Goal: Task Accomplishment & Management: Use online tool/utility

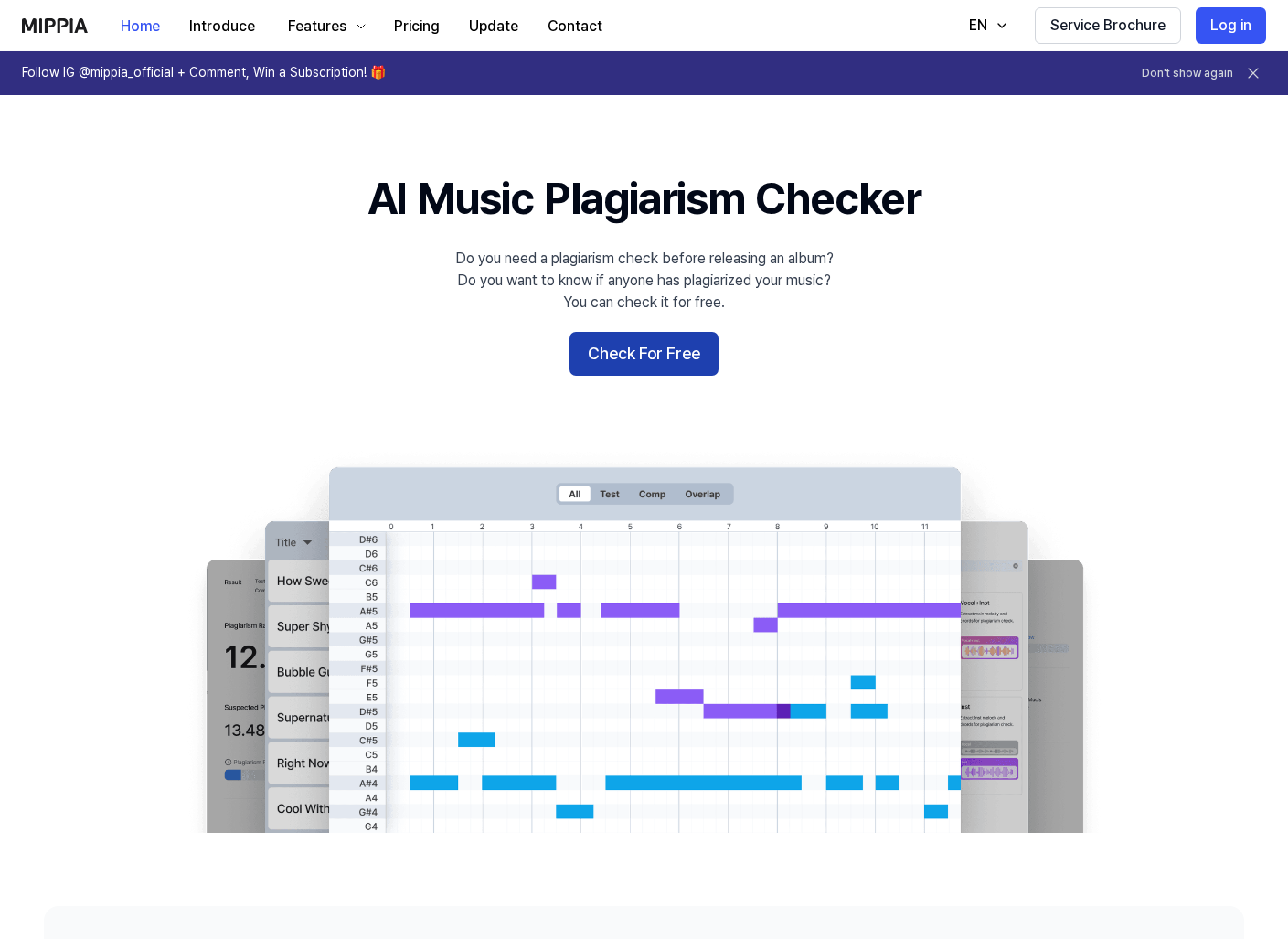
click at [687, 345] on button "Check For Free" at bounding box center [644, 354] width 149 height 44
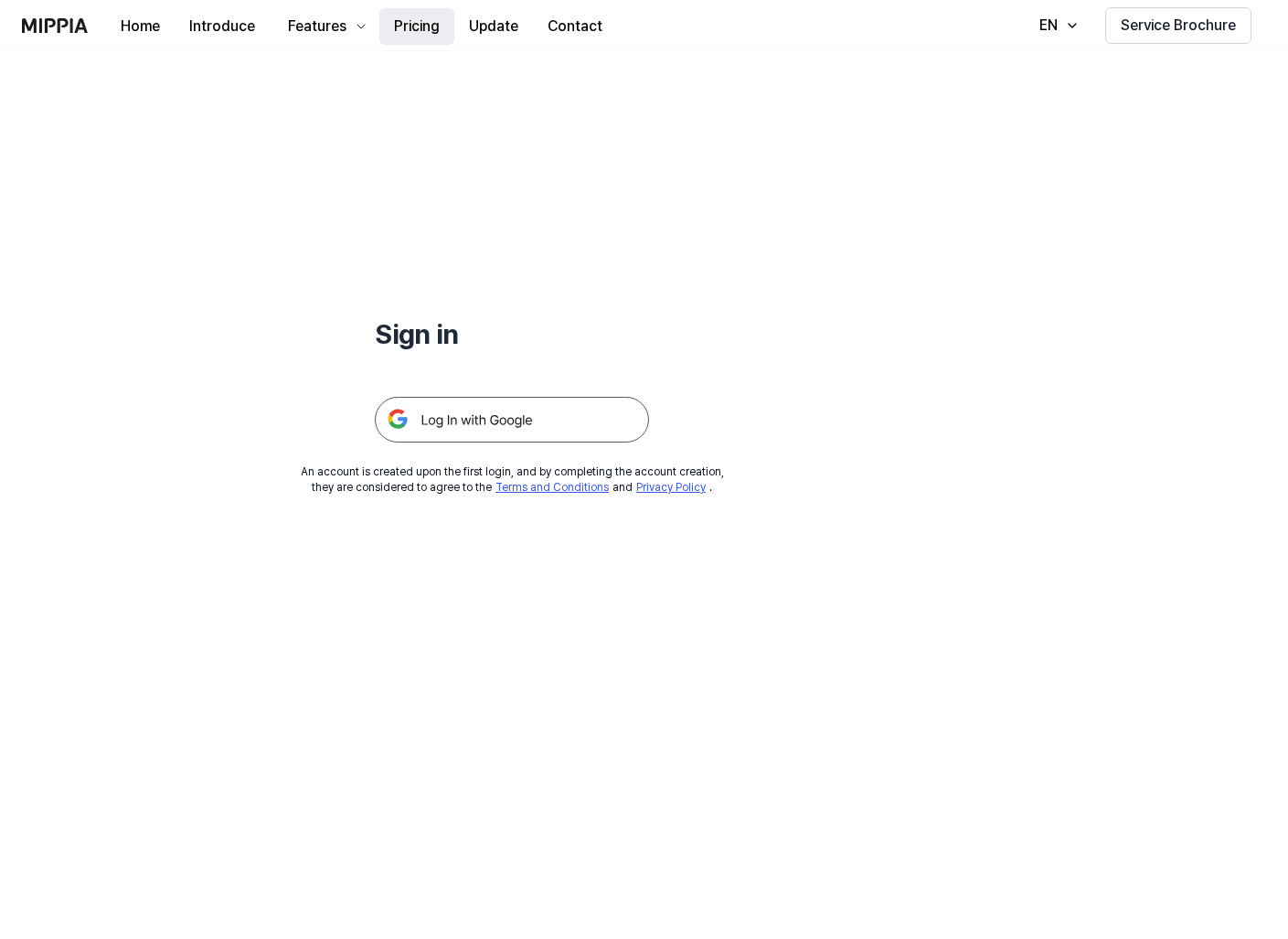
click at [416, 16] on button "Pricing" at bounding box center [416, 27] width 75 height 37
click at [483, 405] on img at bounding box center [512, 418] width 274 height 45
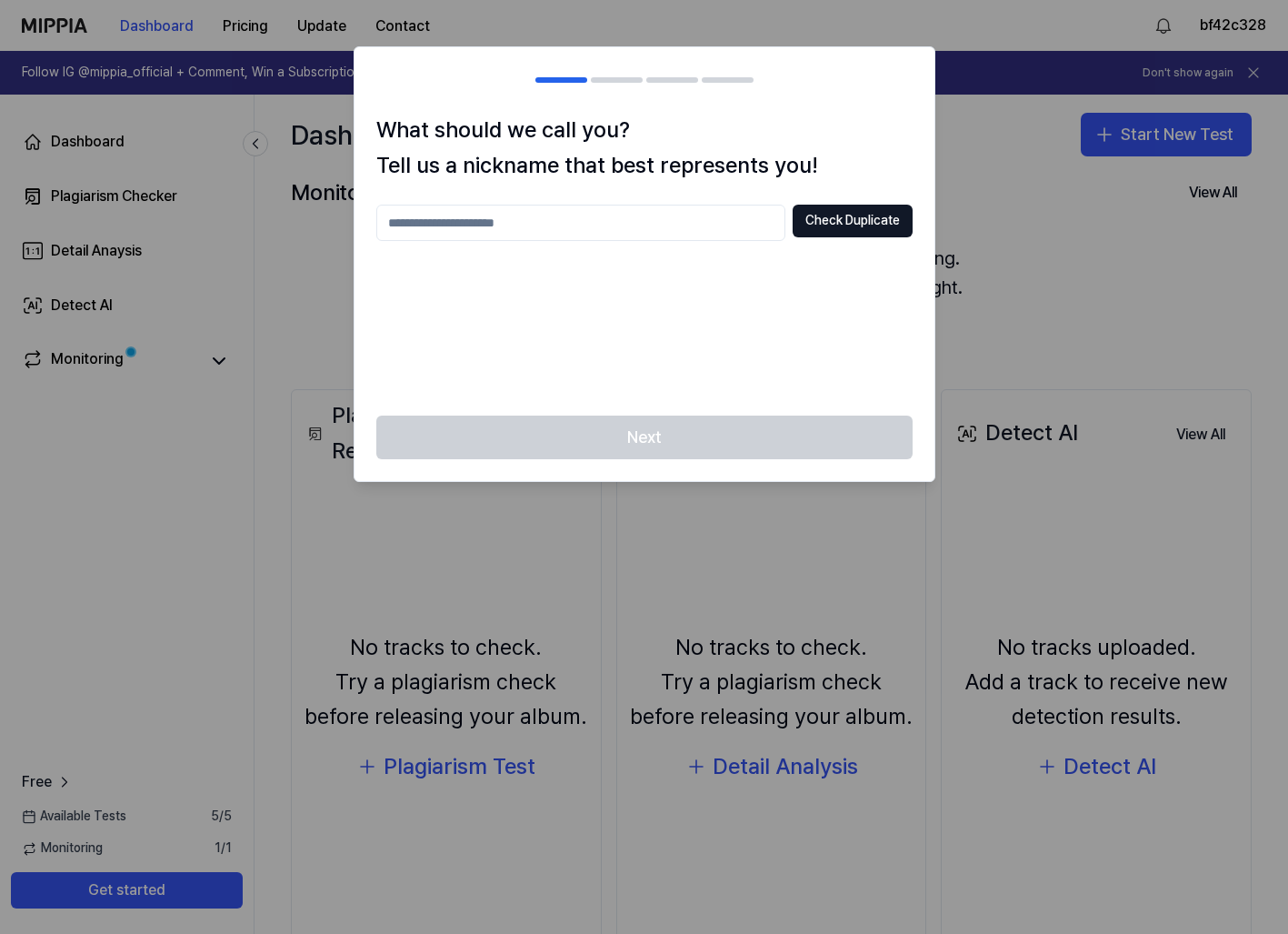
click at [662, 211] on input "text" at bounding box center [580, 222] width 410 height 36
click at [724, 292] on div "******* Check Duplicate" at bounding box center [644, 298] width 536 height 189
click at [848, 225] on button "Check Duplicate" at bounding box center [853, 221] width 120 height 33
click at [718, 220] on input "*******" at bounding box center [580, 222] width 410 height 36
click at [718, 220] on input "********" at bounding box center [580, 222] width 410 height 36
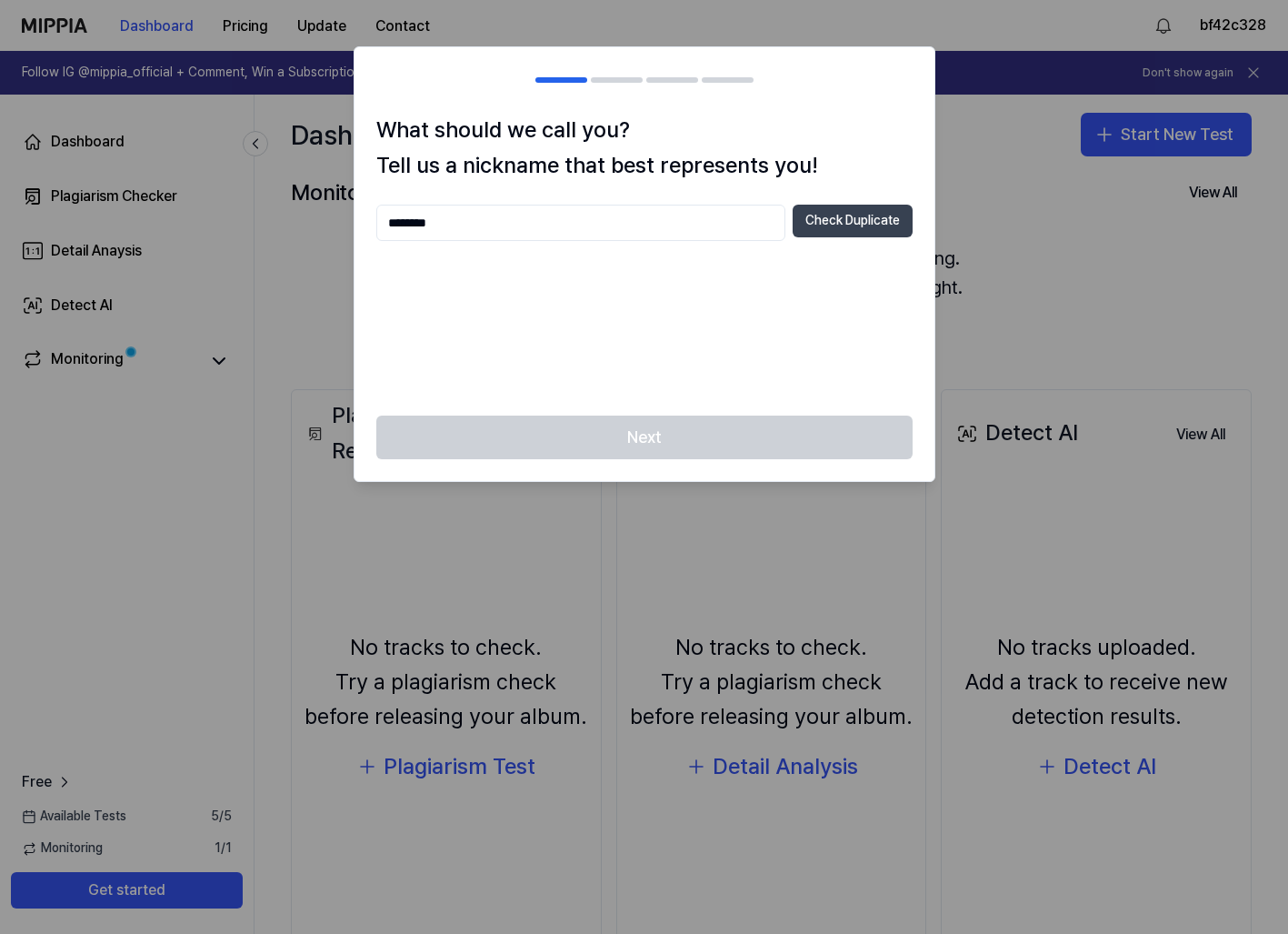
type input "********"
click at [815, 231] on button "Check Duplicate" at bounding box center [853, 221] width 120 height 33
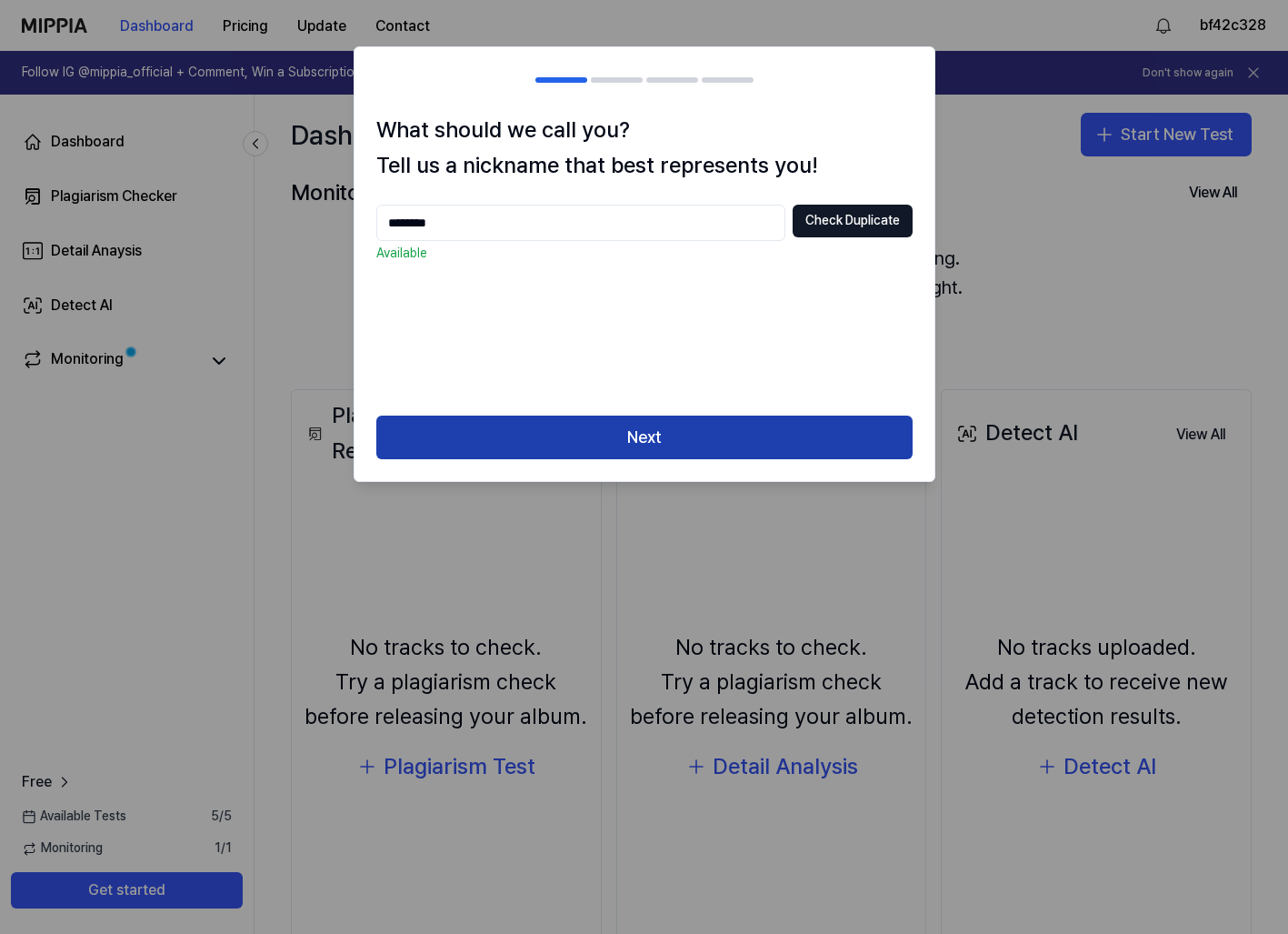
click at [801, 434] on button "Next" at bounding box center [644, 437] width 536 height 44
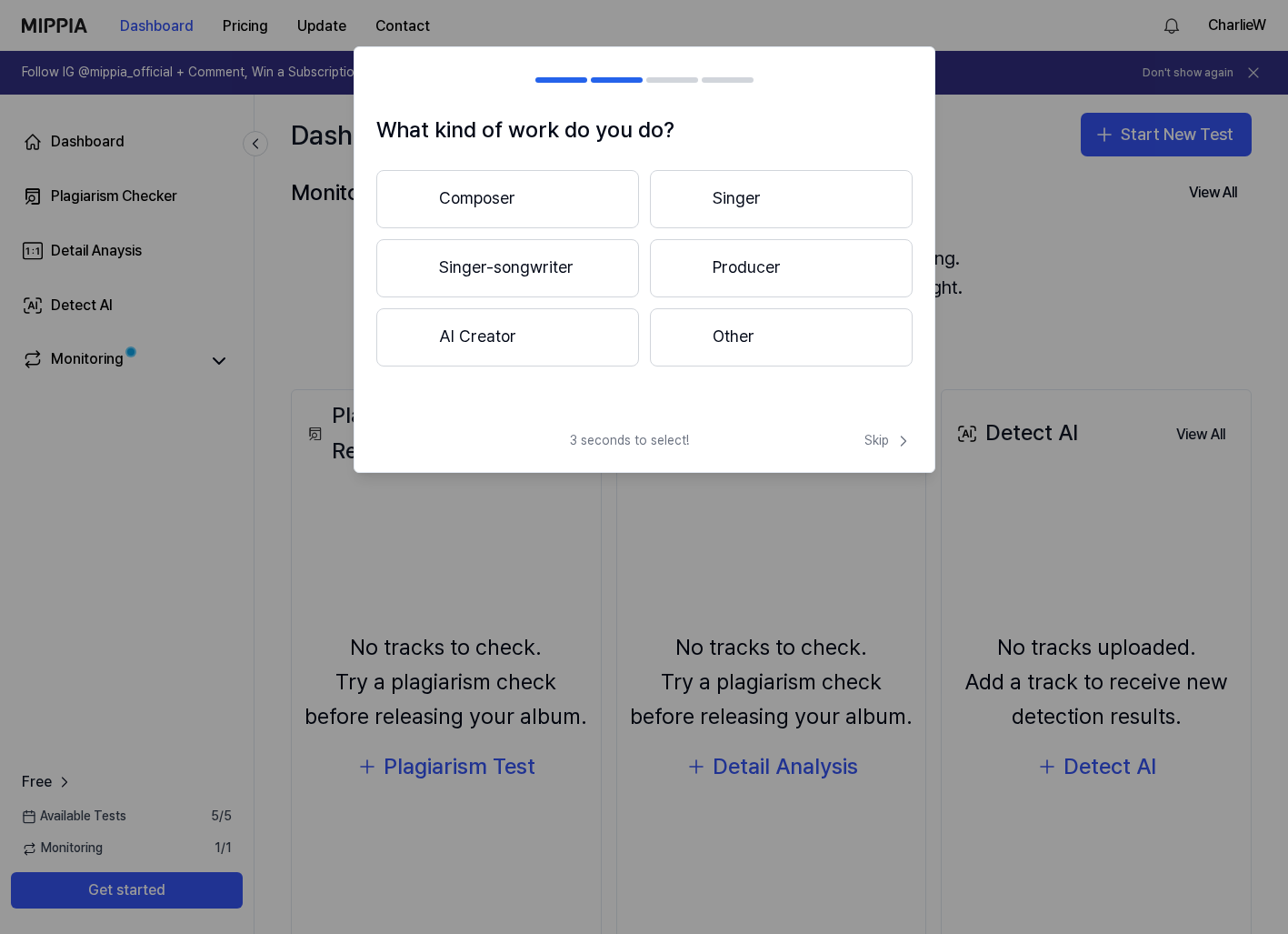
click at [736, 267] on button "Producer" at bounding box center [782, 268] width 263 height 58
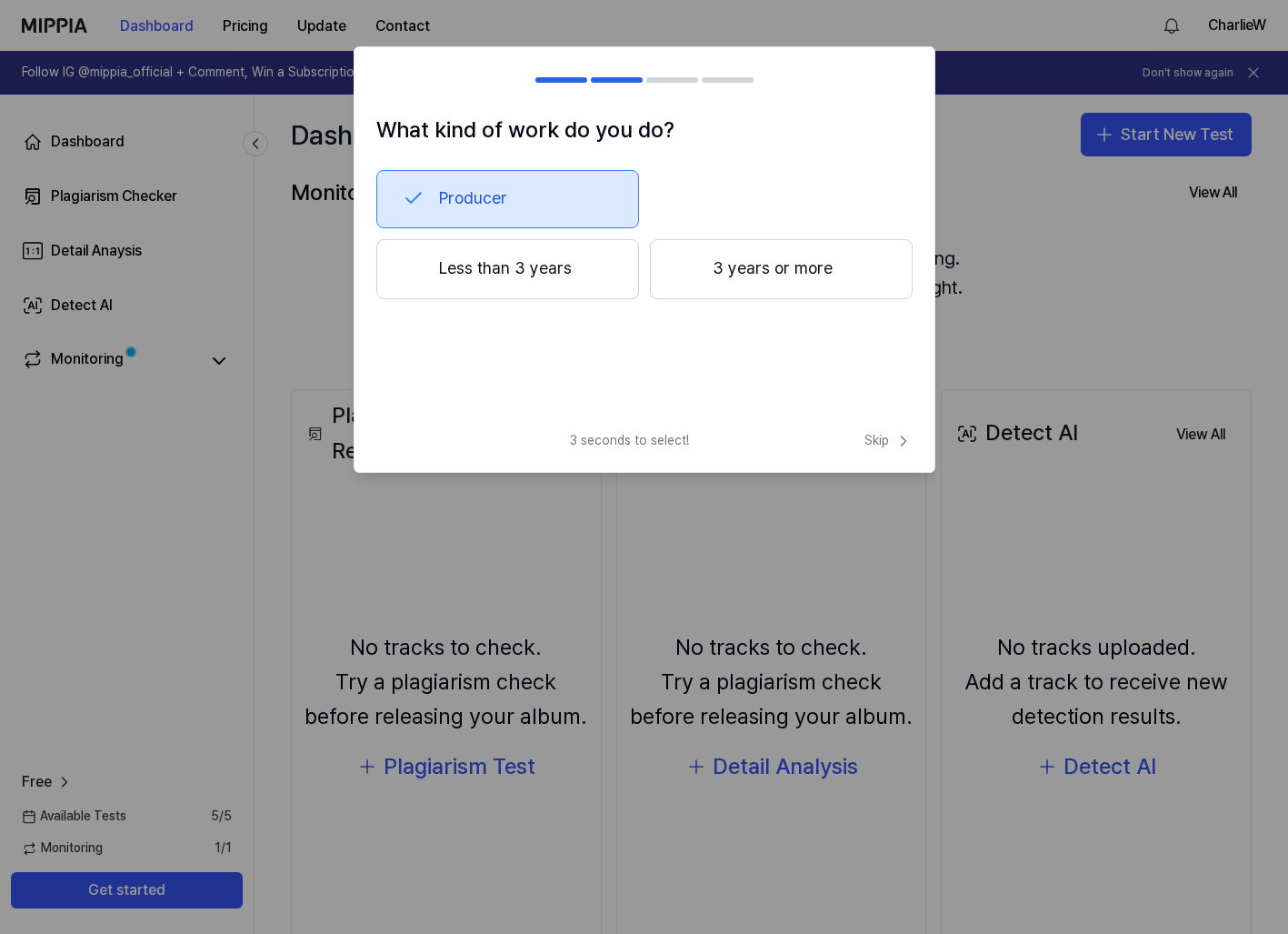
click at [714, 286] on button "3 years or more" at bounding box center [782, 269] width 263 height 60
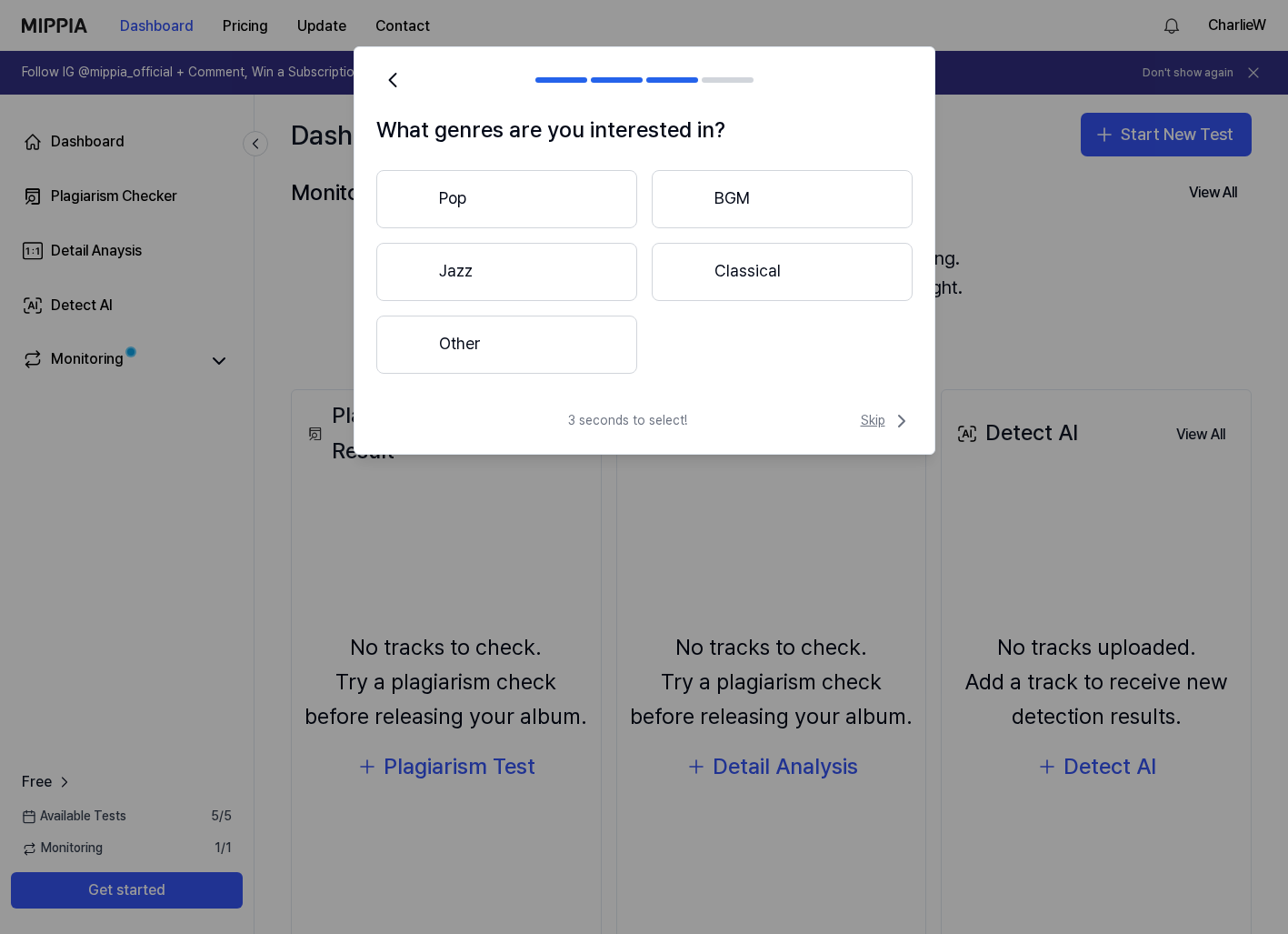
click at [872, 418] on span "Skip" at bounding box center [887, 421] width 52 height 22
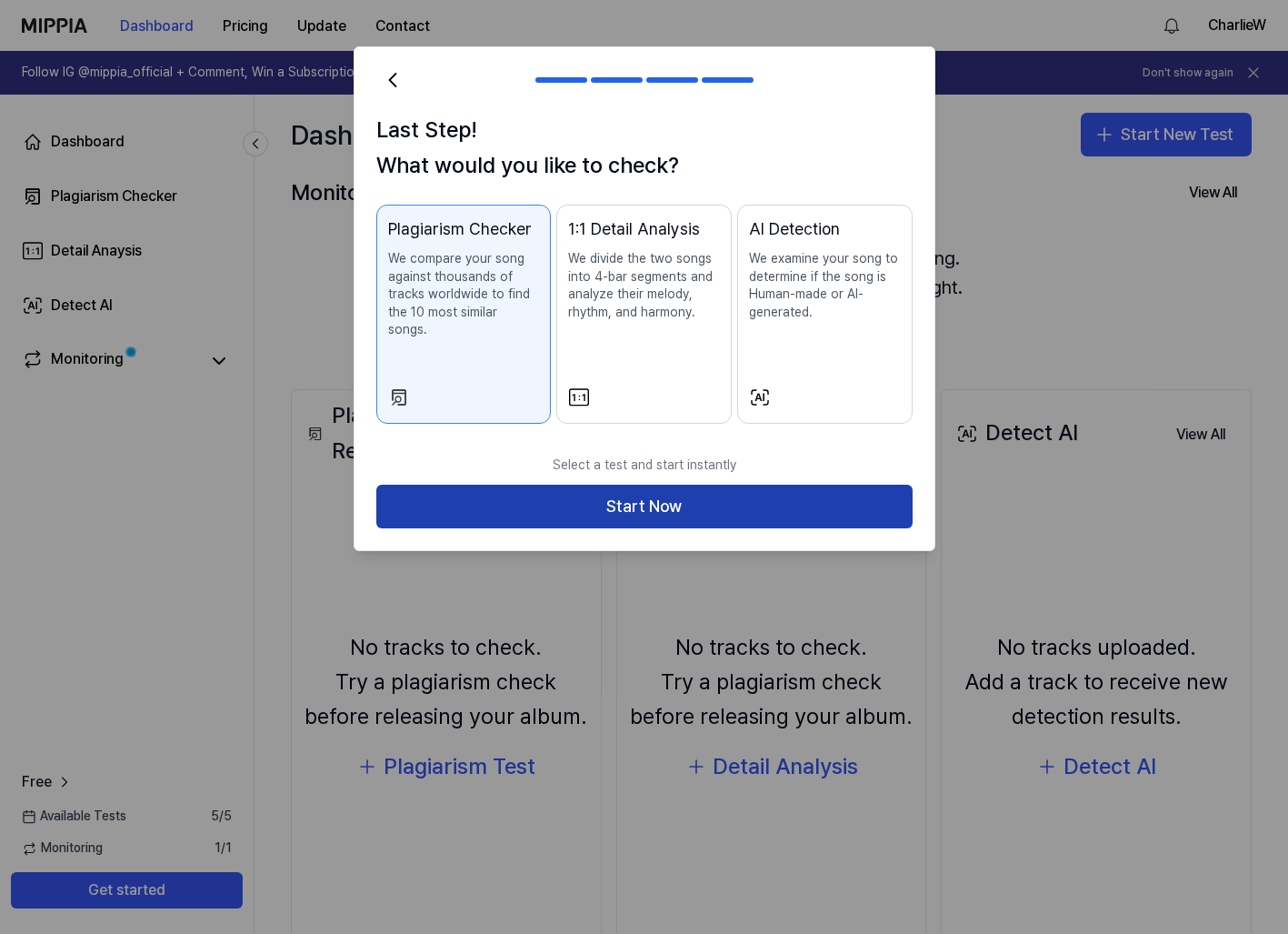
click at [716, 485] on button "Start Now" at bounding box center [644, 506] width 536 height 44
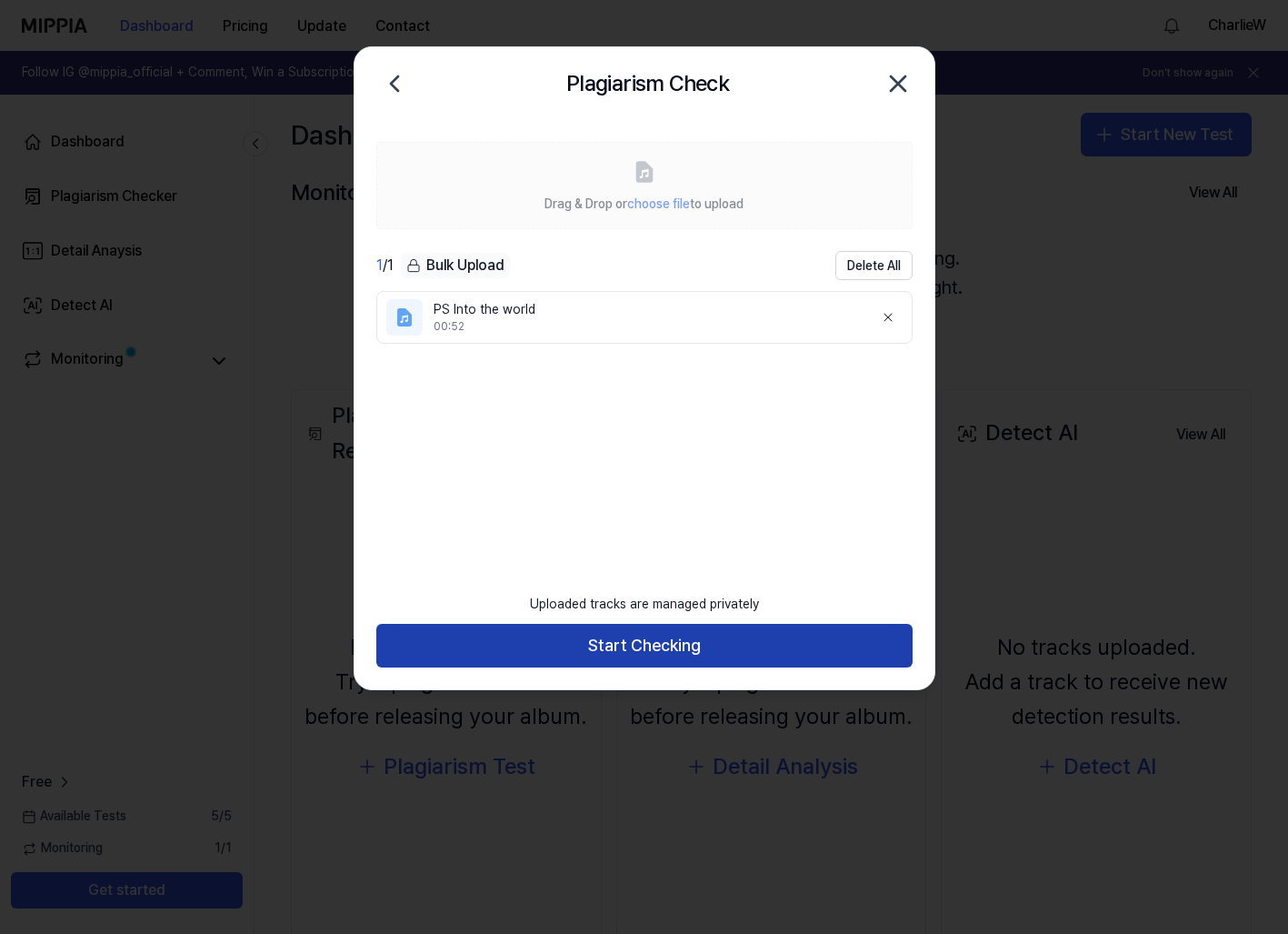
click at [714, 644] on button "Start Checking" at bounding box center [644, 645] width 536 height 44
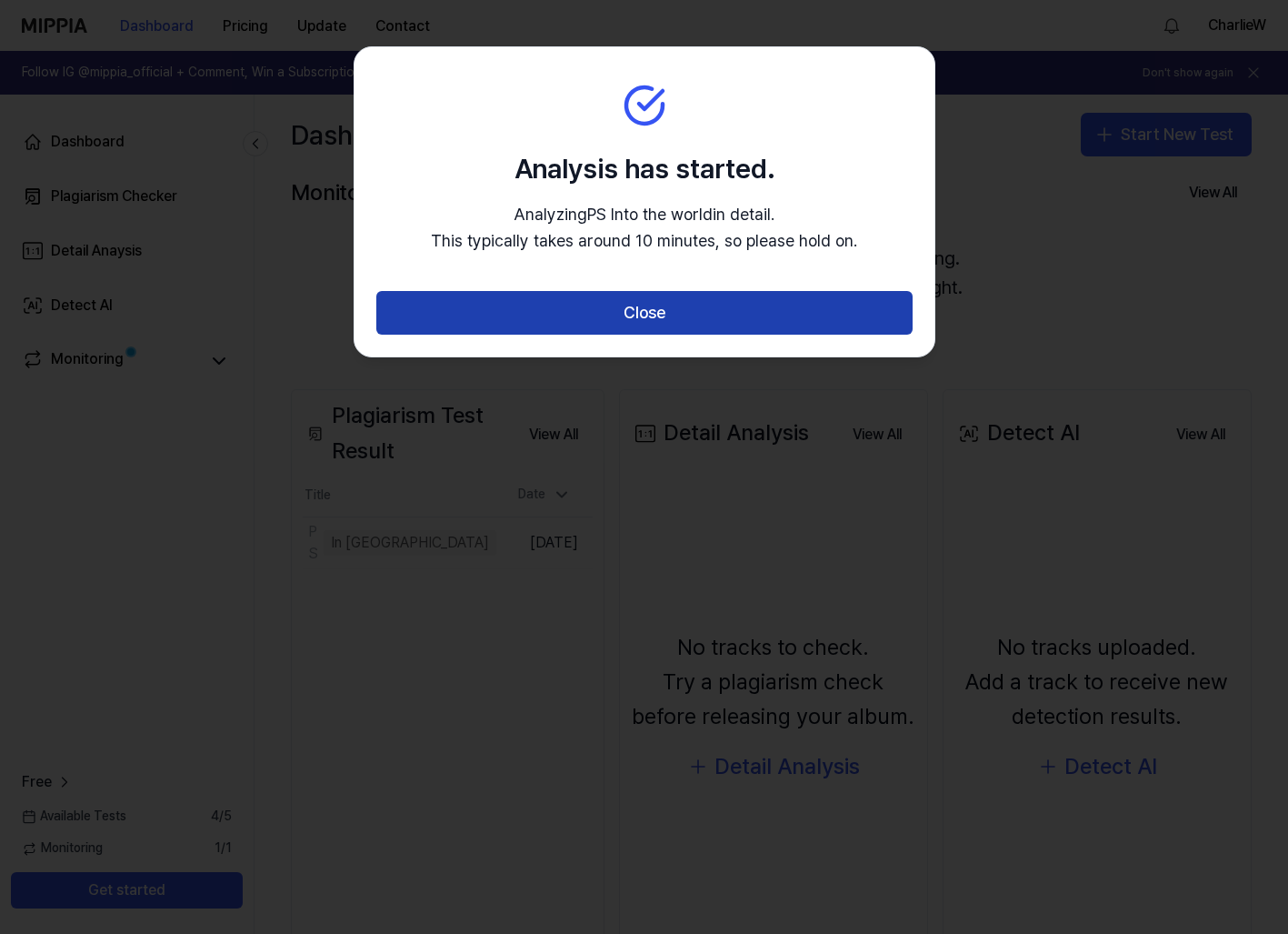
click at [683, 314] on button "Close" at bounding box center [644, 313] width 536 height 44
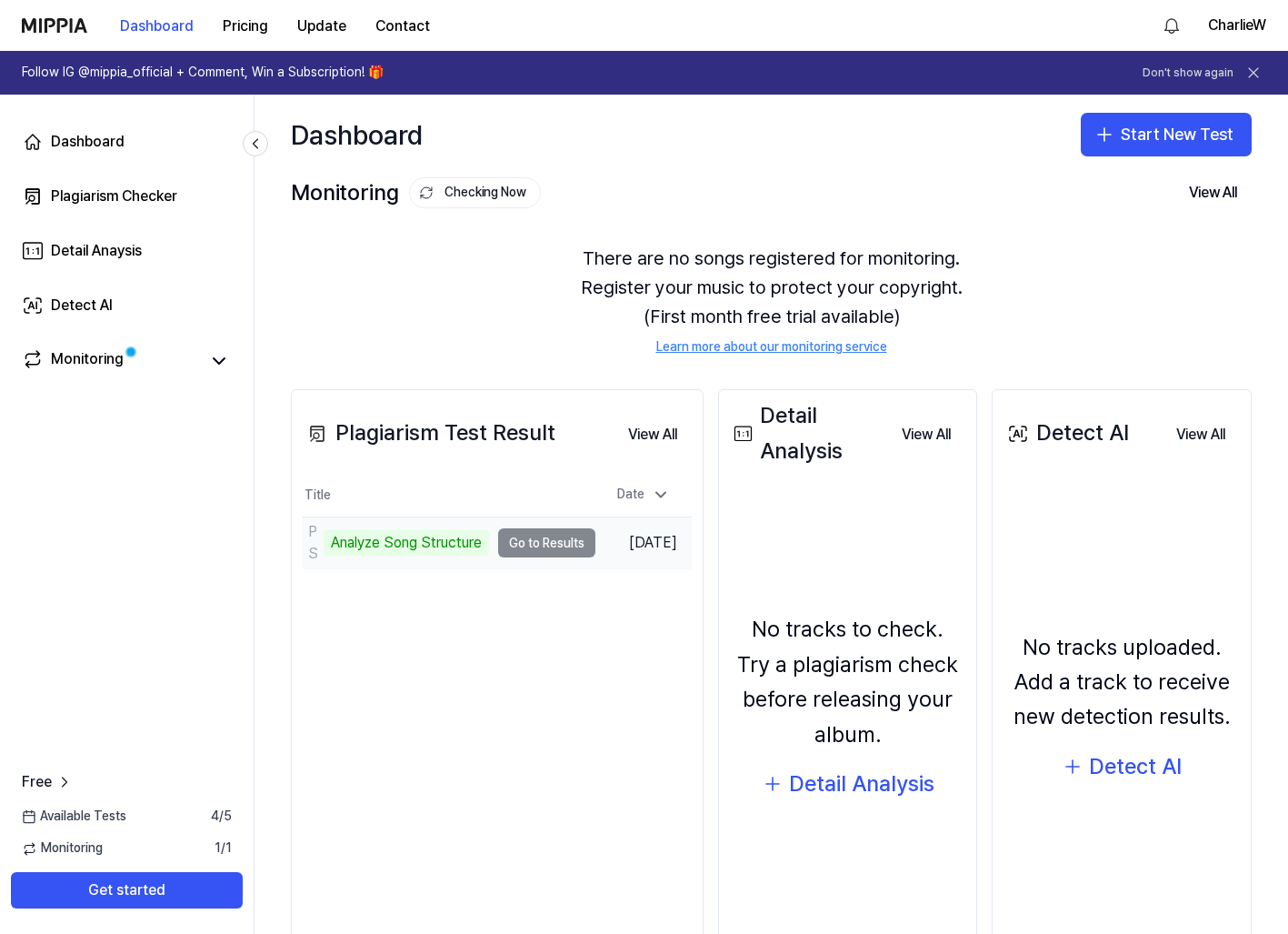
click at [546, 544] on td "PS Into the world Analyze Song Structure Go to Results" at bounding box center [449, 542] width 293 height 51
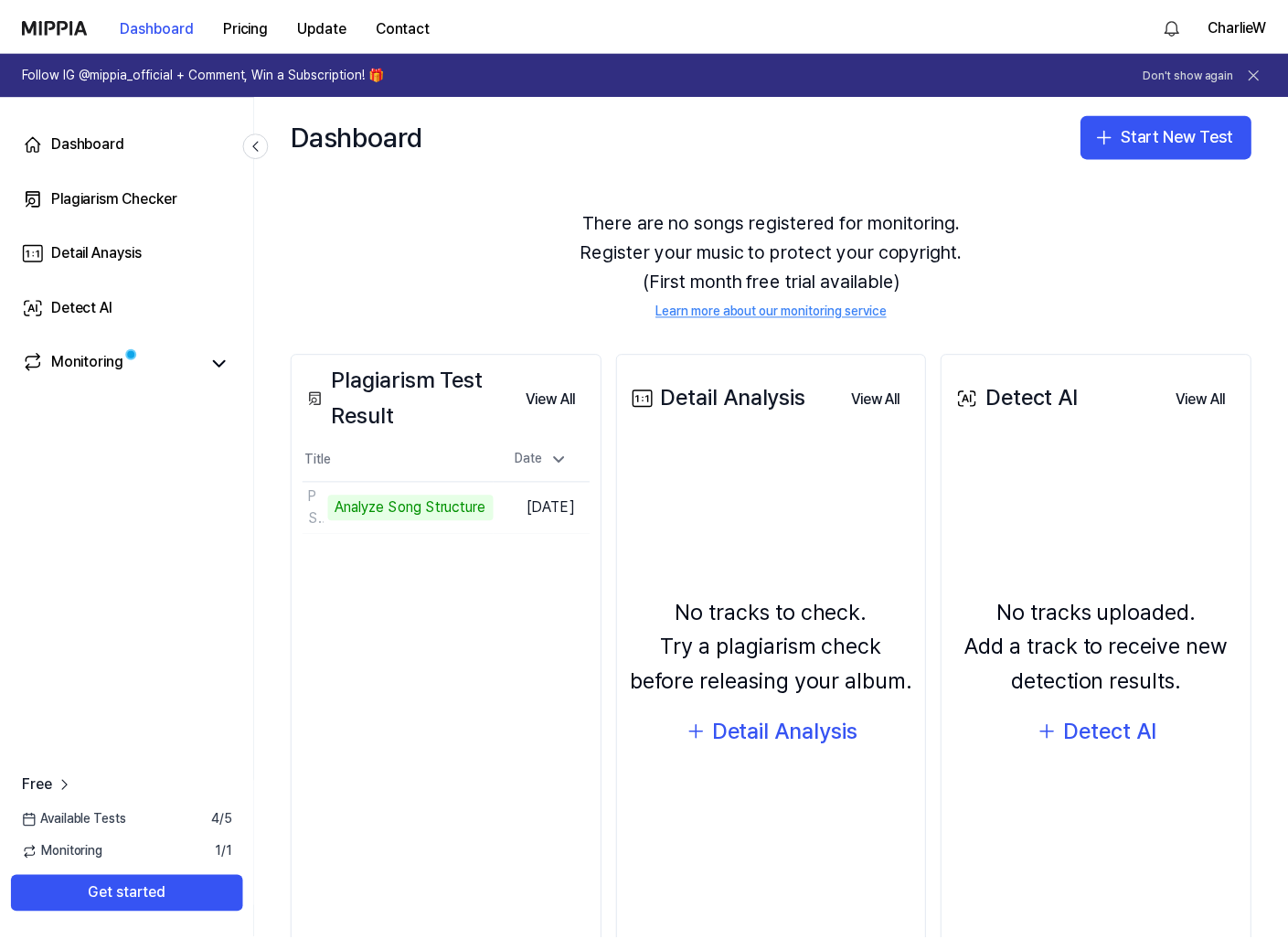
scroll to position [47, 0]
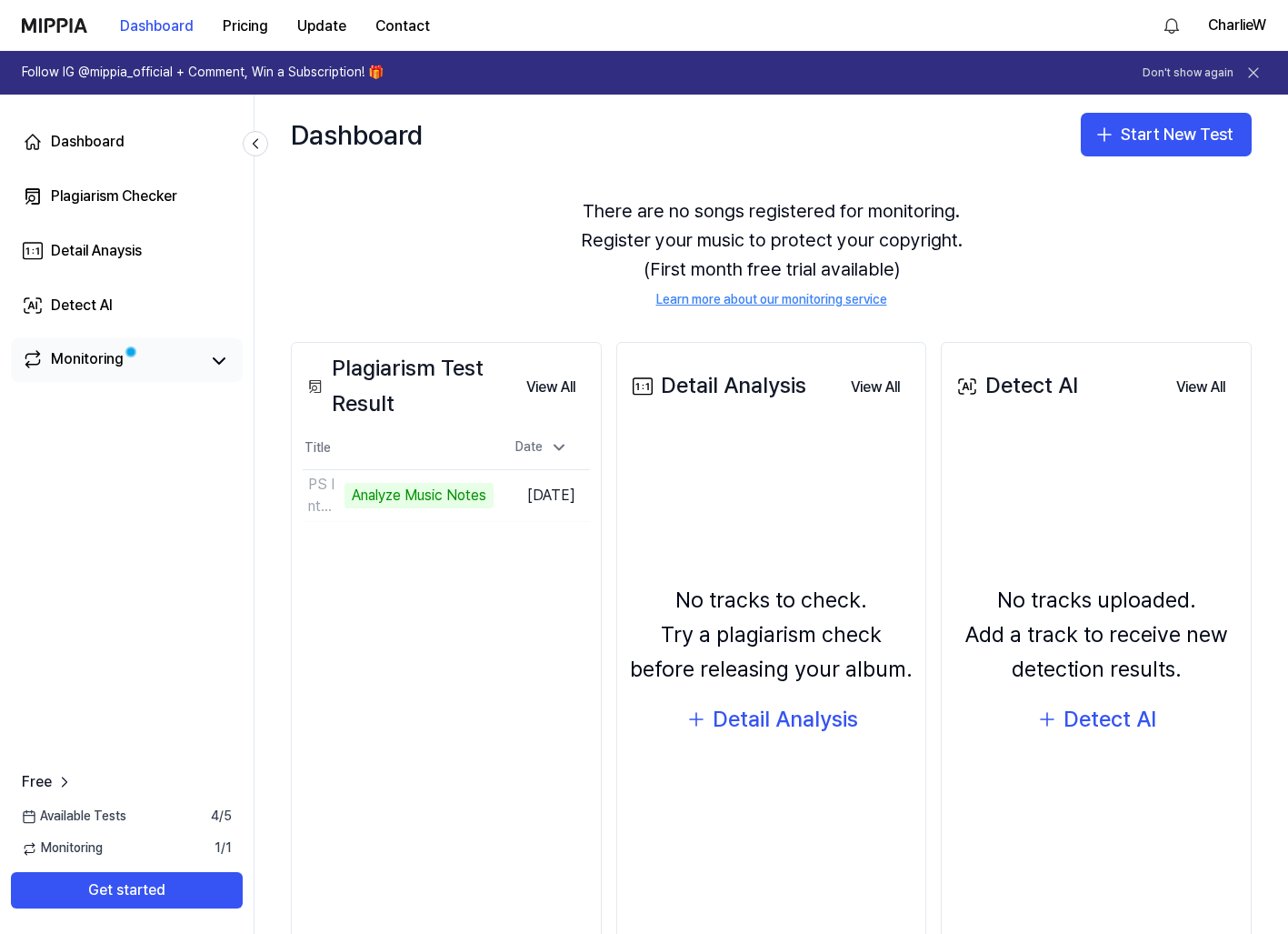
click at [183, 351] on link "Monitoring" at bounding box center [110, 361] width 177 height 26
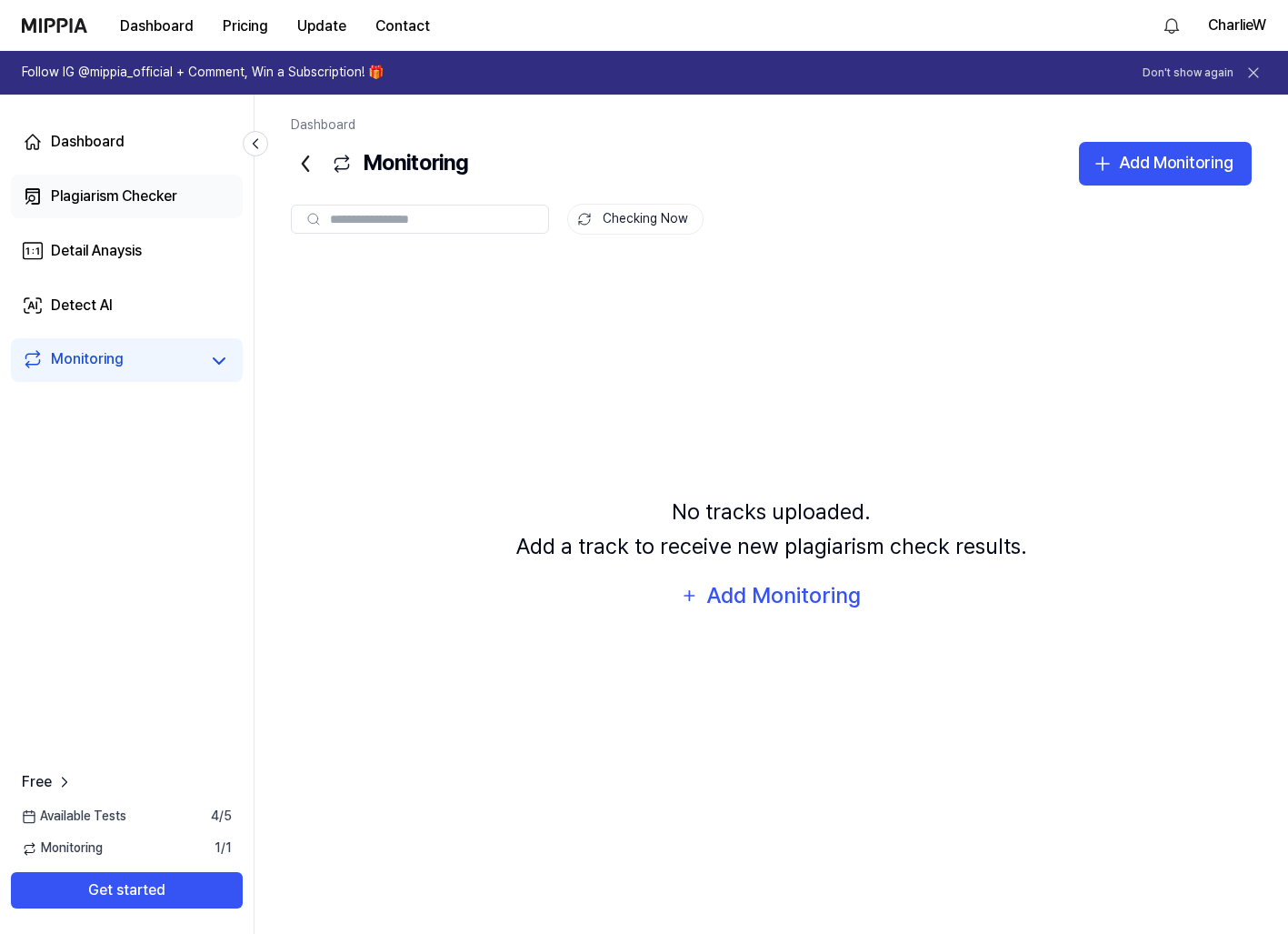
click at [153, 195] on div "Plagiarism Checker" at bounding box center [114, 196] width 127 height 22
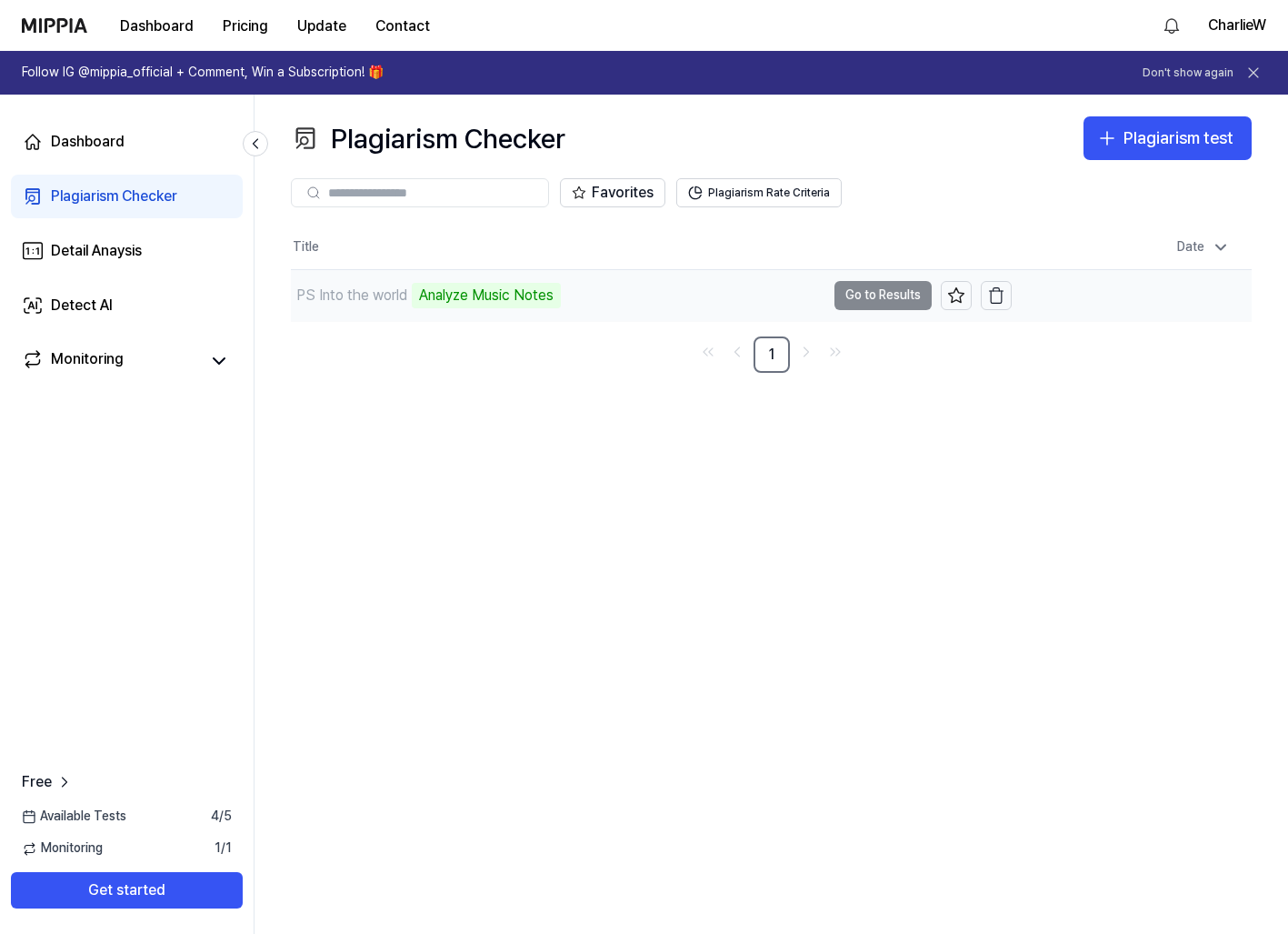
click at [492, 293] on div "Analyze Music Notes" at bounding box center [485, 295] width 149 height 26
click at [870, 297] on td "PS Into the world Analyze Music Notes Go to Results" at bounding box center [651, 295] width 721 height 51
click at [517, 295] on div "Analyze Music Notes" at bounding box center [485, 295] width 149 height 26
click at [498, 303] on div "Analyze Music Notes" at bounding box center [485, 295] width 149 height 26
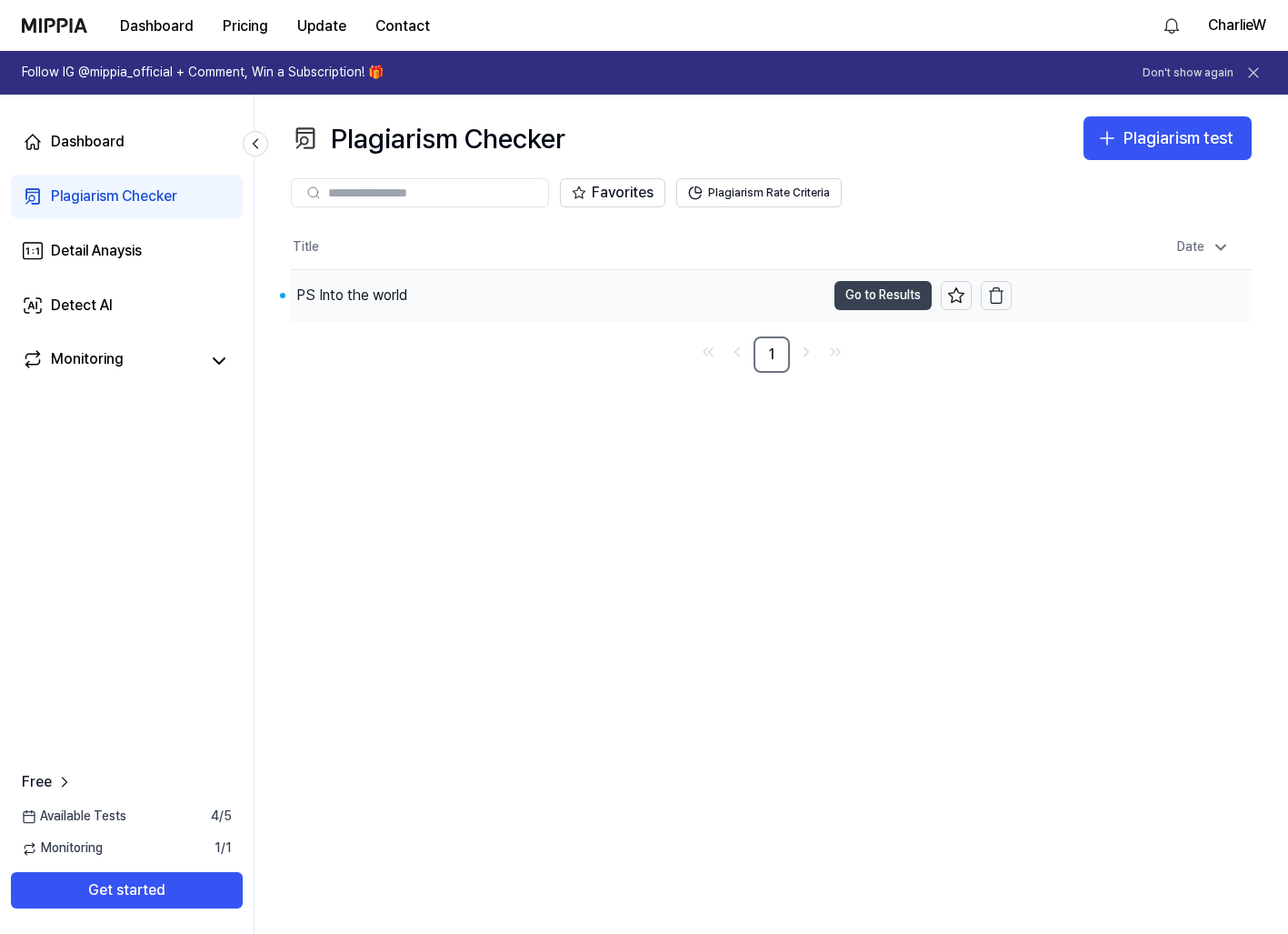
click at [874, 306] on button "Go to Results" at bounding box center [882, 295] width 97 height 29
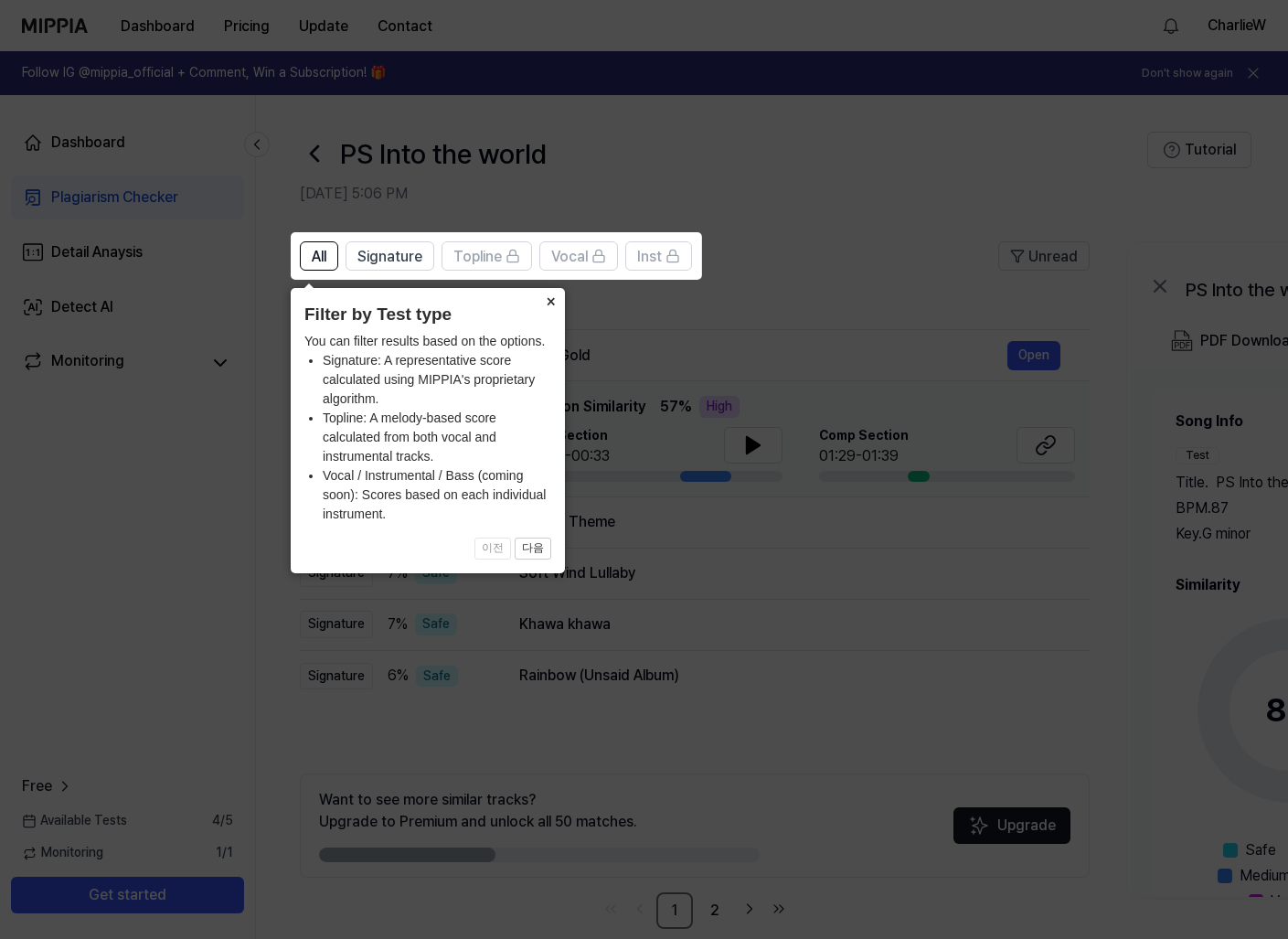
click at [549, 300] on button "×" at bounding box center [550, 301] width 29 height 26
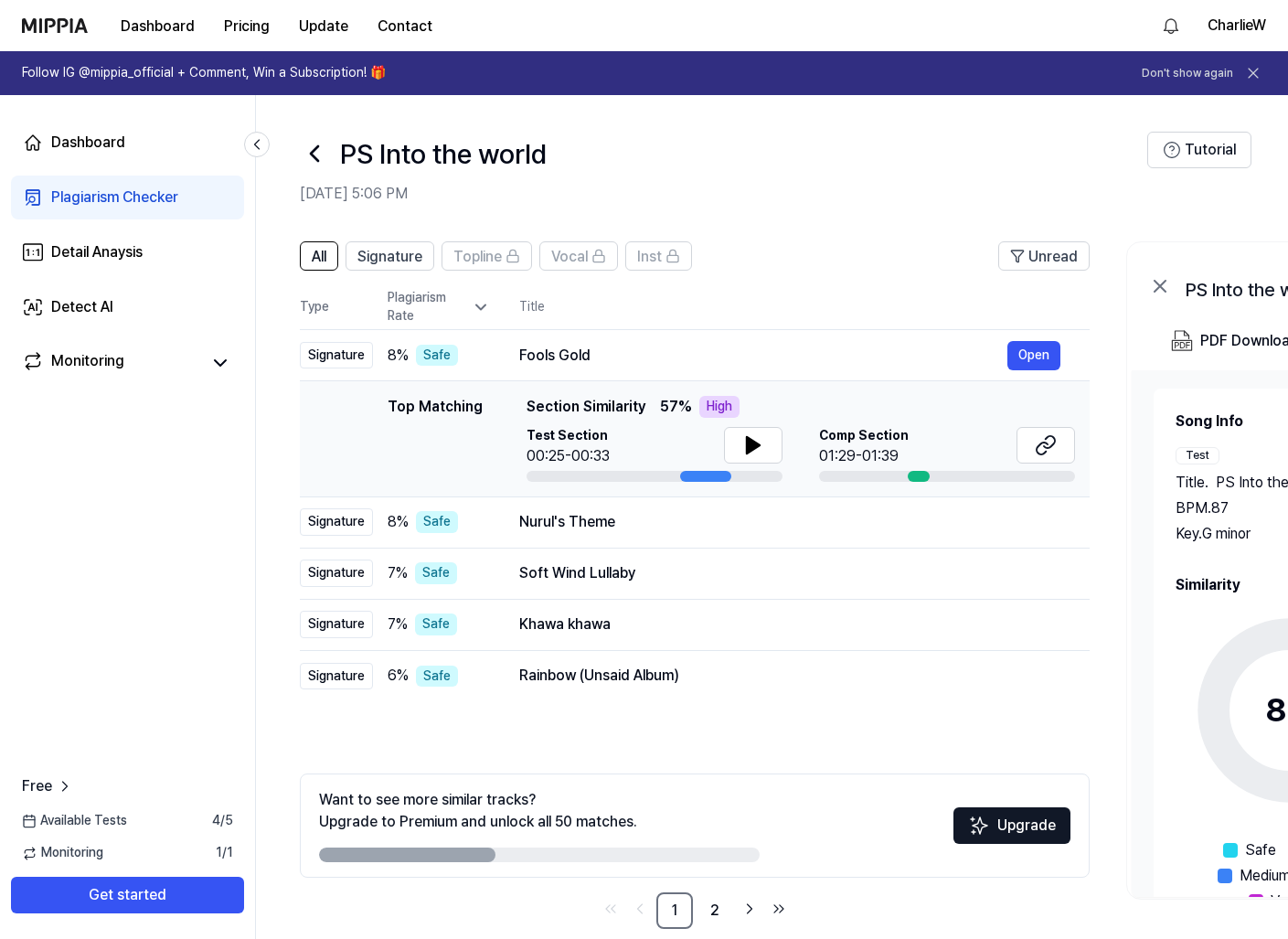
click at [722, 382] on td "Top Matching Top Matching Section Similarity 57 % High Test Section 00:25-00:33…" at bounding box center [694, 439] width 790 height 116
click at [738, 437] on button at bounding box center [753, 445] width 59 height 37
click at [755, 443] on icon at bounding box center [757, 444] width 4 height 14
click at [755, 443] on icon at bounding box center [752, 444] width 13 height 16
click at [755, 443] on icon at bounding box center [757, 444] width 4 height 14
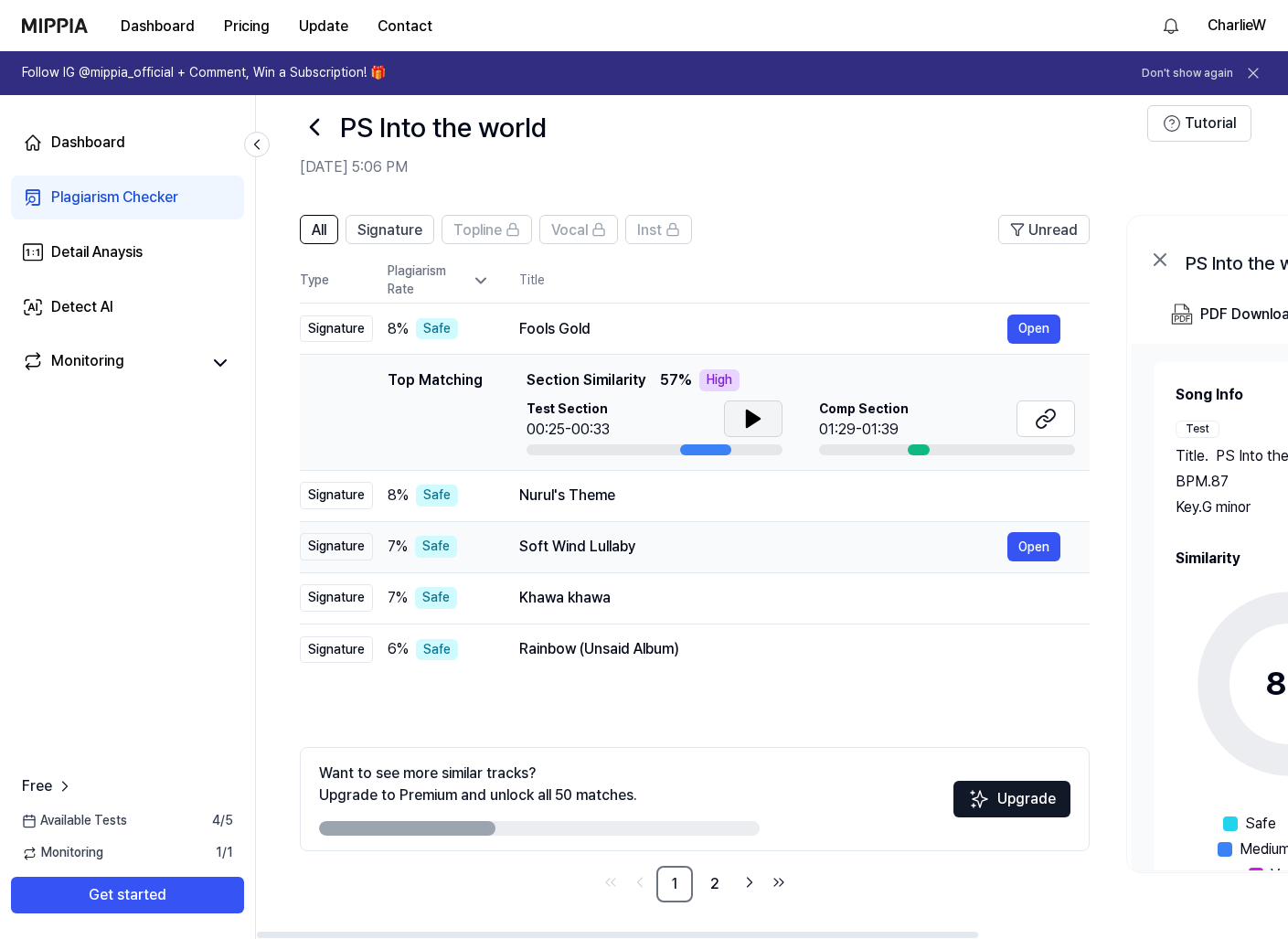
scroll to position [26, 0]
click at [744, 420] on icon at bounding box center [753, 418] width 22 height 22
click at [699, 448] on div at bounding box center [705, 449] width 51 height 11
click at [1033, 328] on button "Open" at bounding box center [1033, 329] width 53 height 29
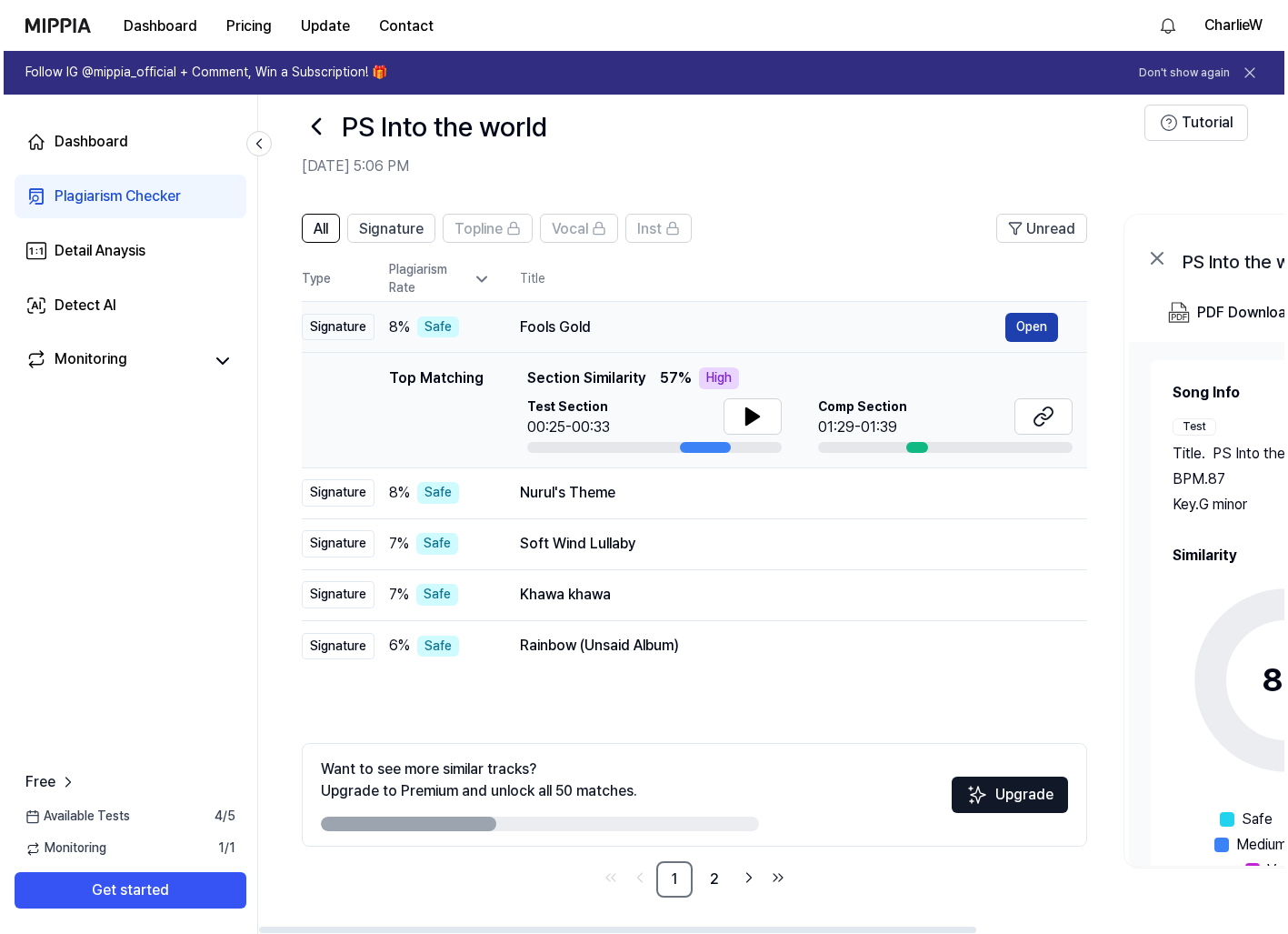
scroll to position [0, 0]
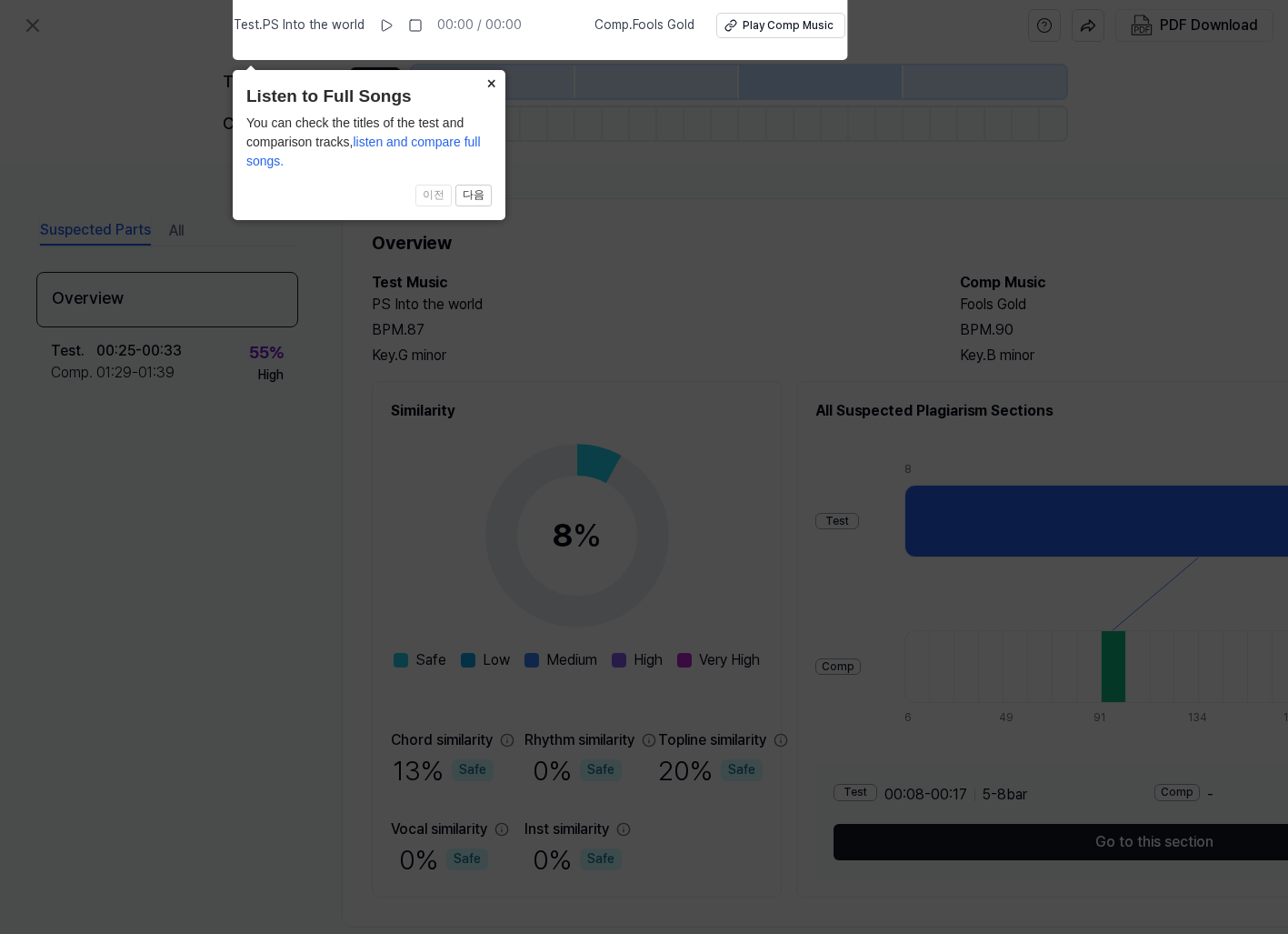
click at [489, 77] on button "×" at bounding box center [491, 82] width 29 height 26
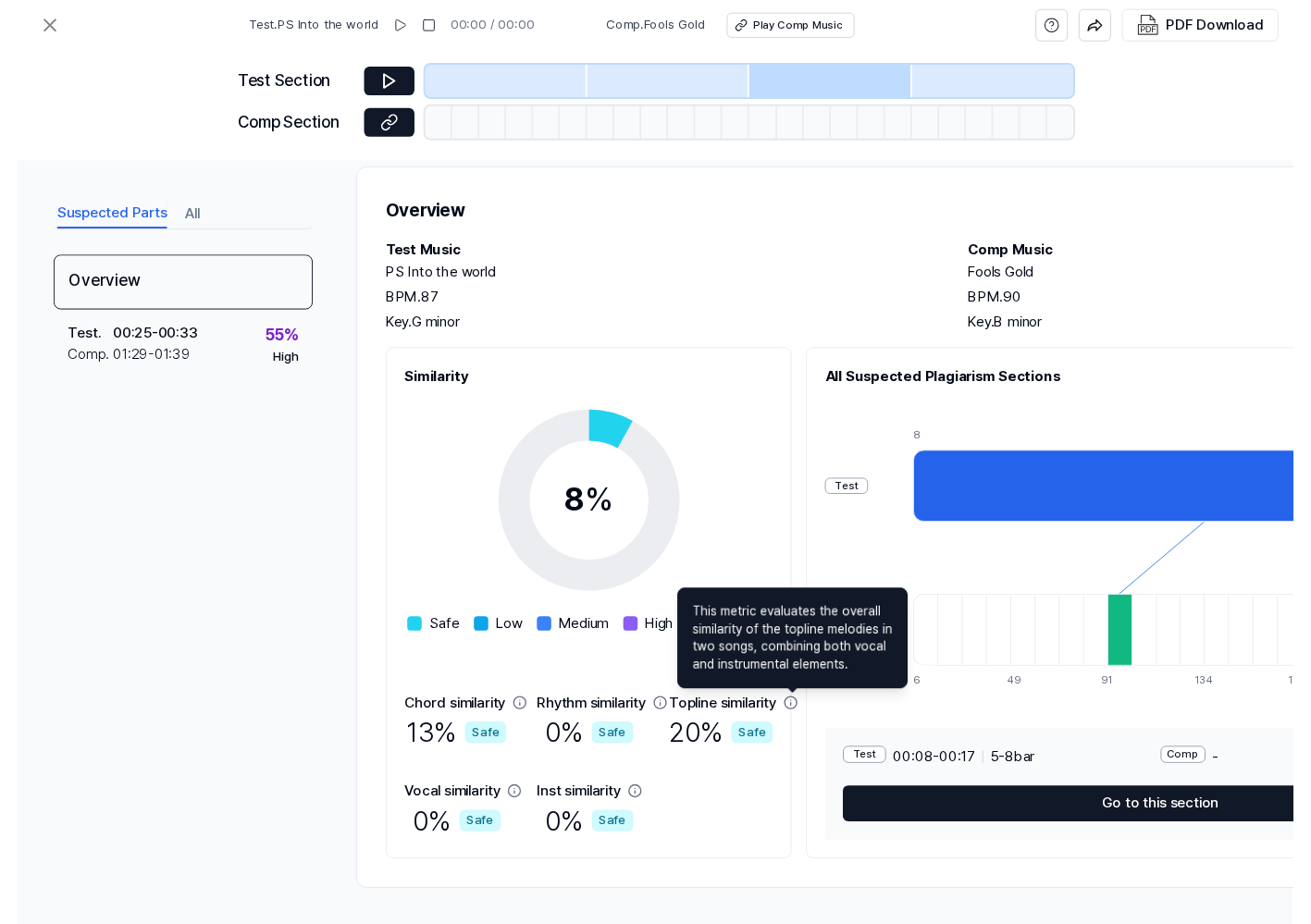
scroll to position [31, 0]
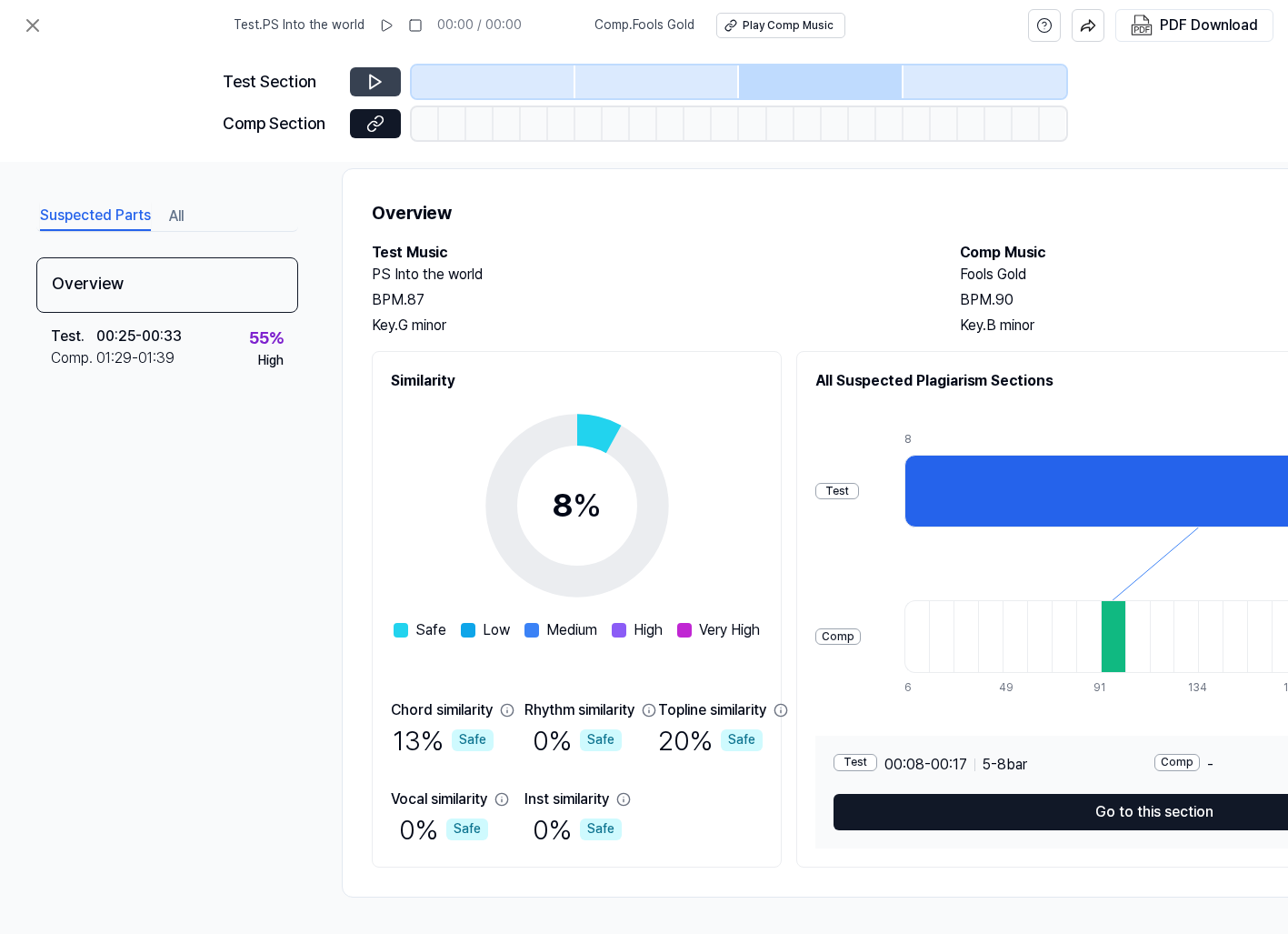
click at [379, 84] on icon at bounding box center [375, 82] width 18 height 18
click at [392, 27] on icon at bounding box center [386, 25] width 10 height 11
click at [390, 26] on rect at bounding box center [388, 25] width 3 height 11
click at [386, 121] on button at bounding box center [375, 124] width 51 height 29
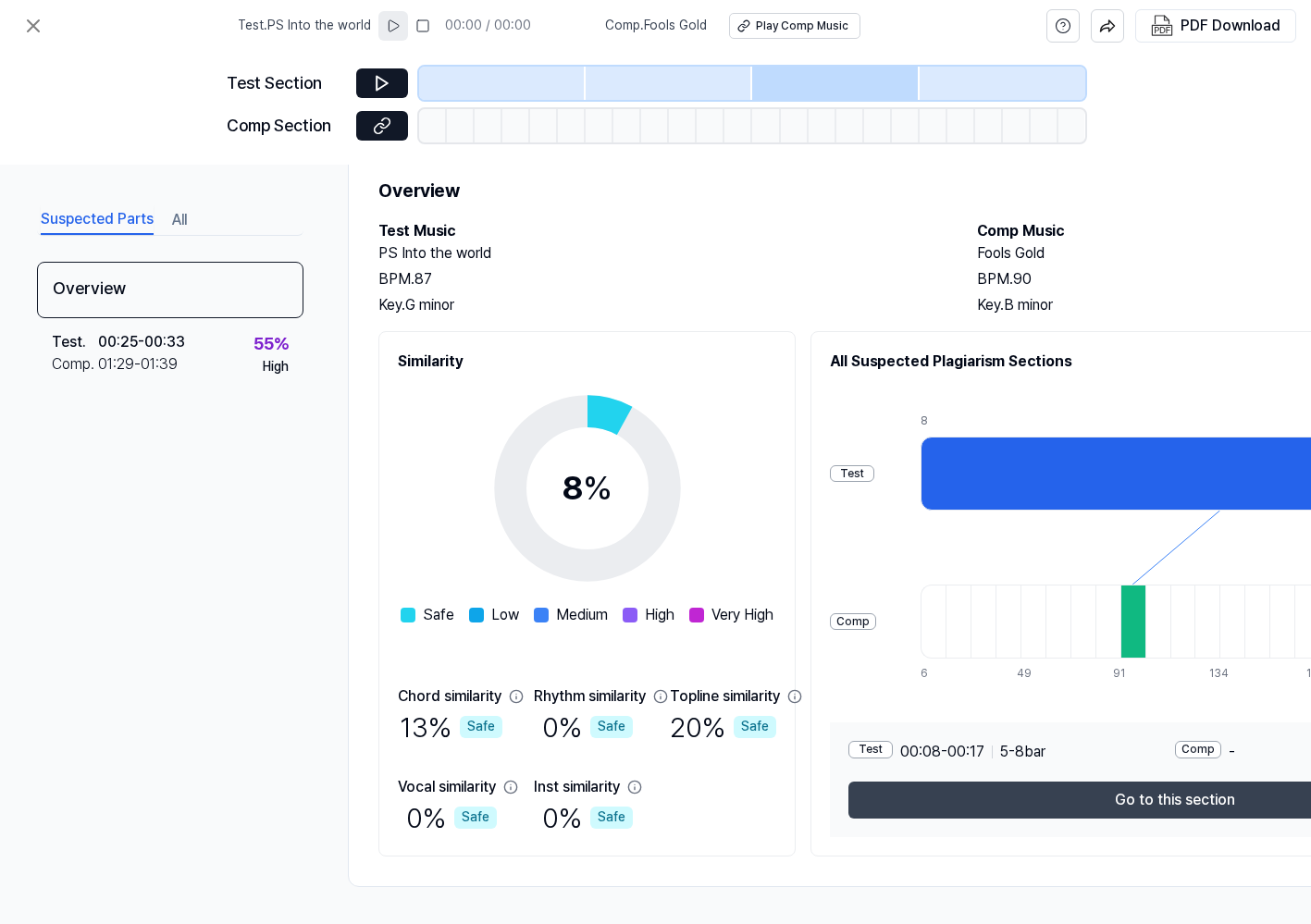
scroll to position [63, 0]
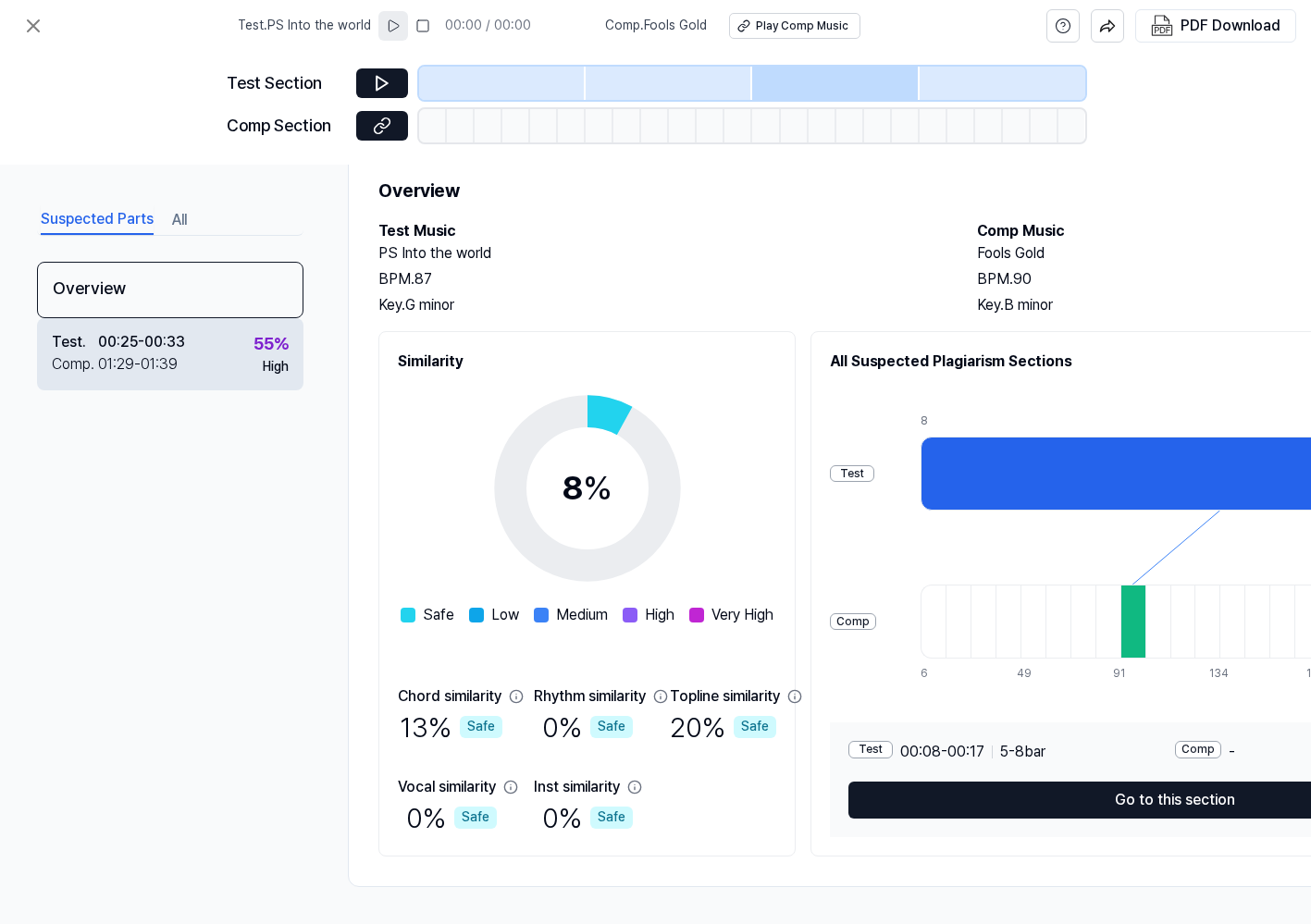
click at [221, 353] on div "Test . 00:25 - 00:33 Comp . 01:29 - 01:39 55 % High" at bounding box center [170, 354] width 266 height 72
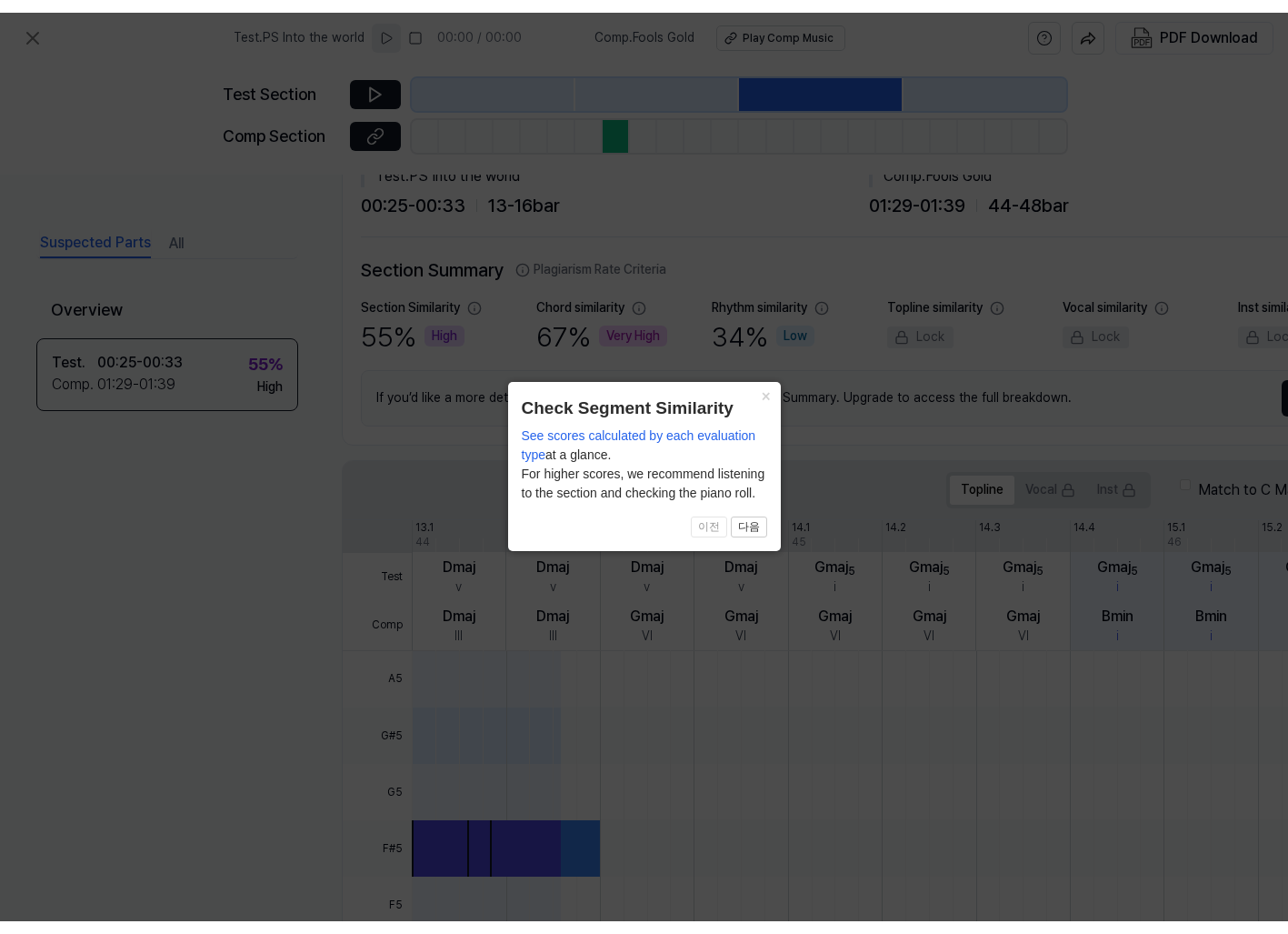
scroll to position [35, 0]
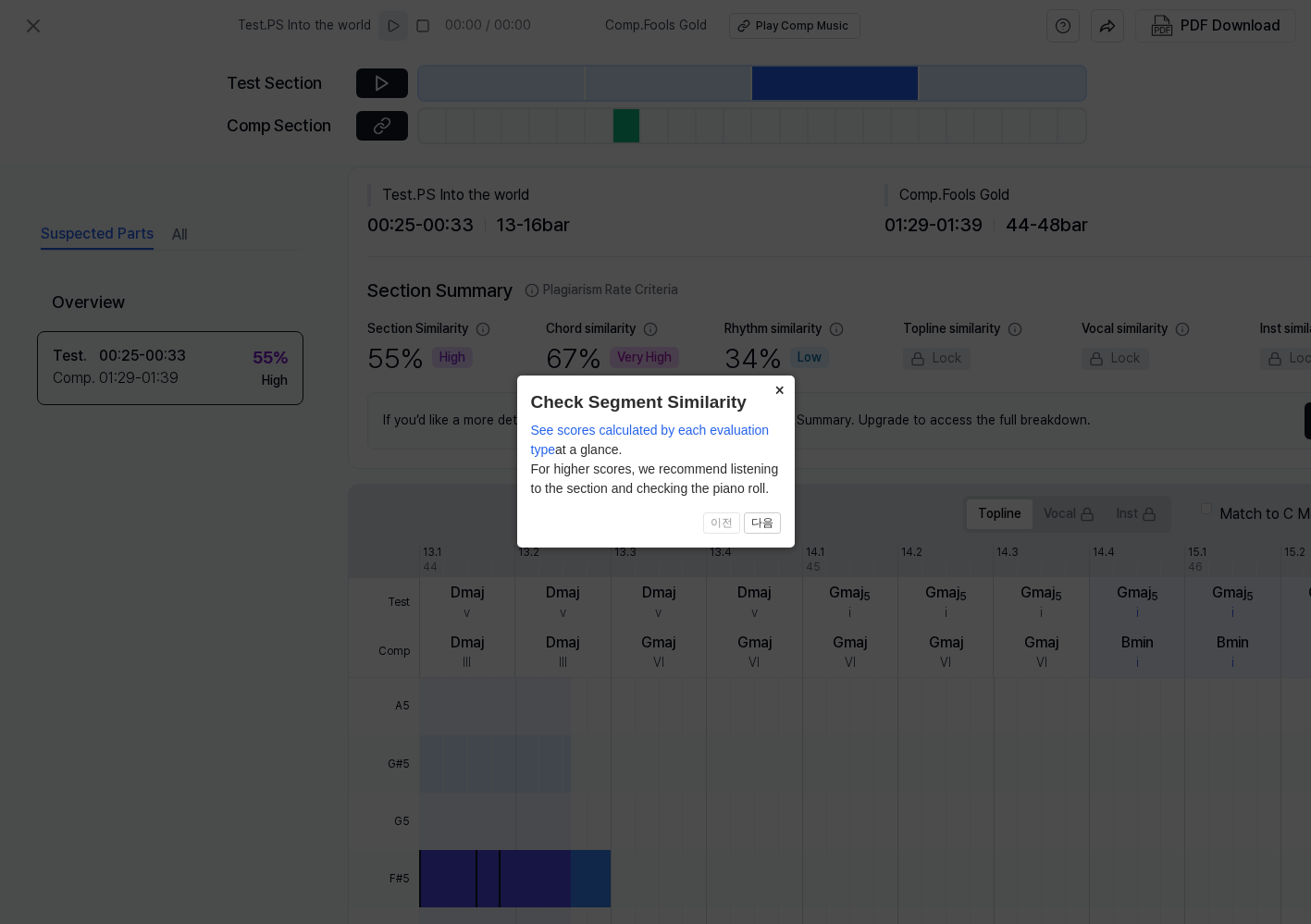
click at [773, 392] on button "×" at bounding box center [780, 388] width 29 height 26
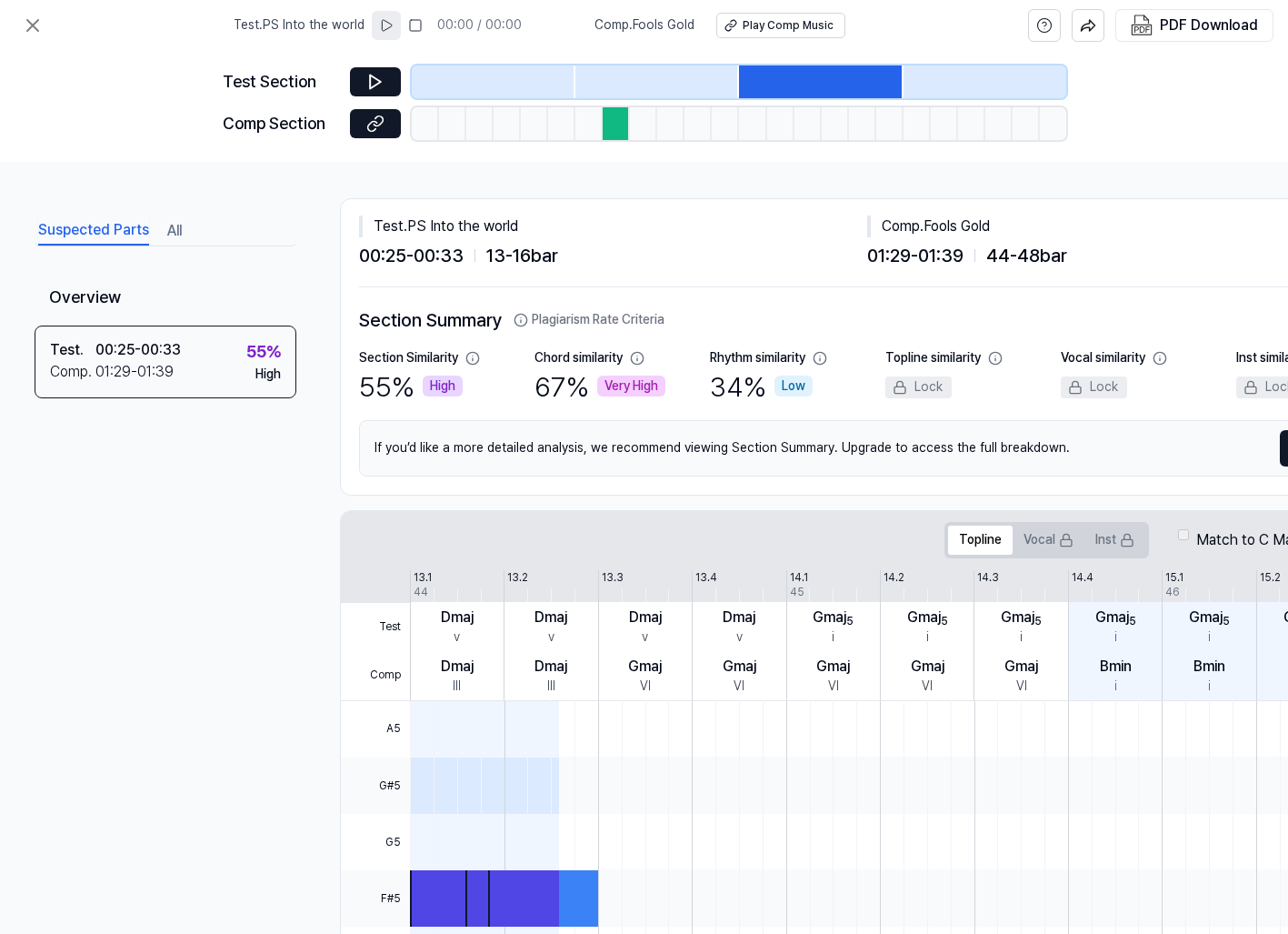
scroll to position [0, 2]
click at [34, 31] on icon at bounding box center [33, 25] width 22 height 22
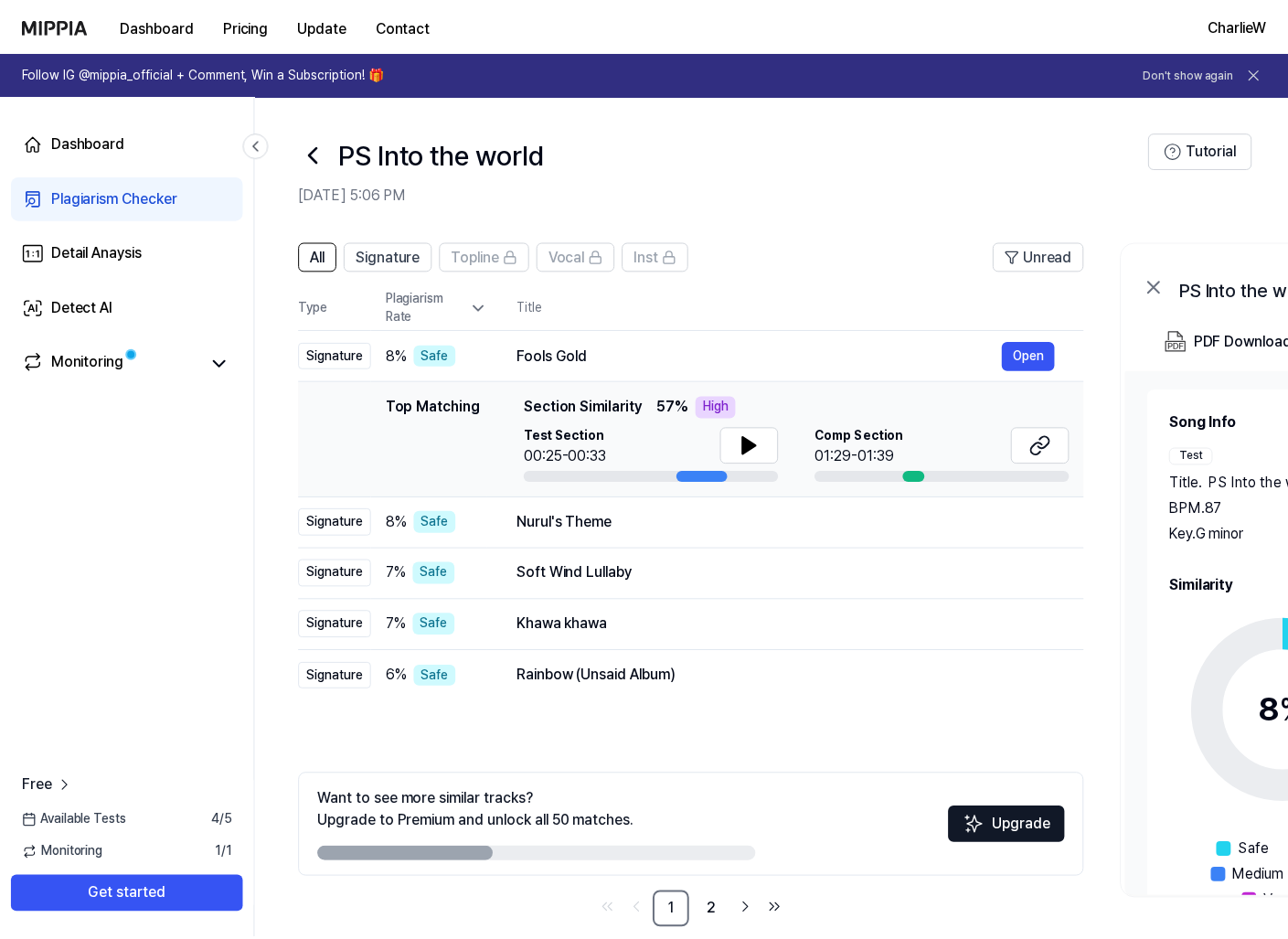
scroll to position [26, 0]
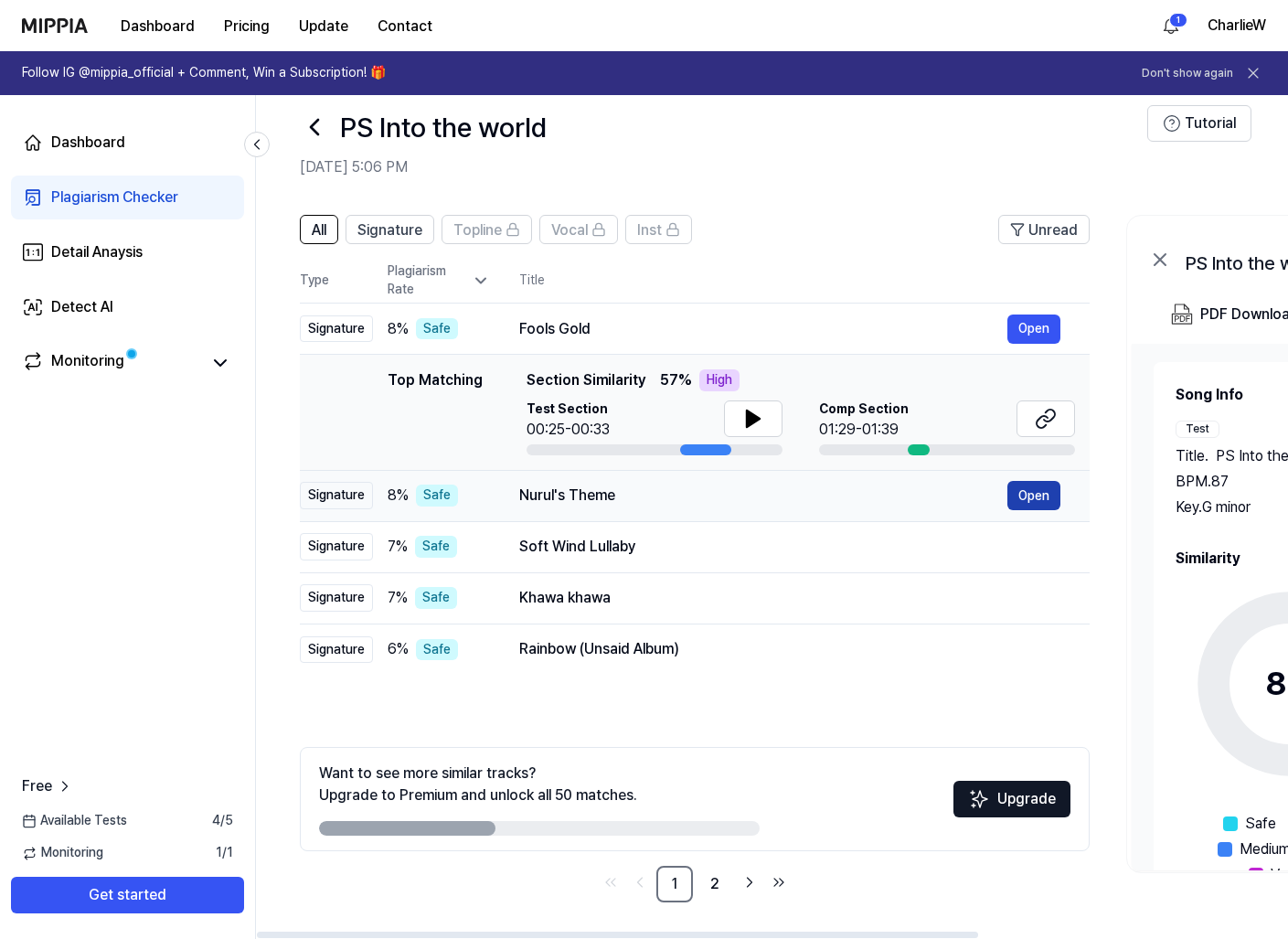
click at [1023, 494] on button "Open" at bounding box center [1033, 496] width 53 height 29
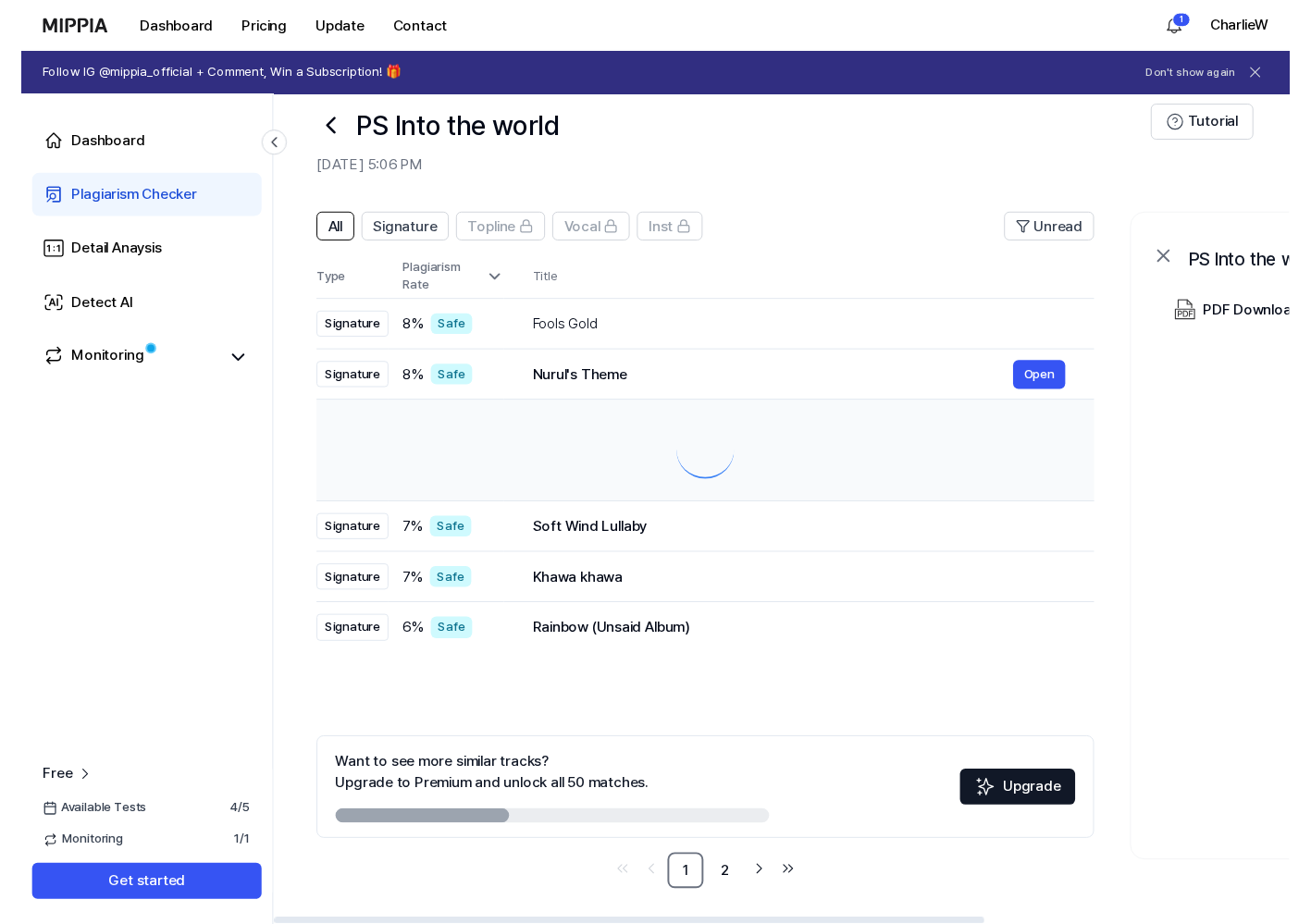
scroll to position [0, 0]
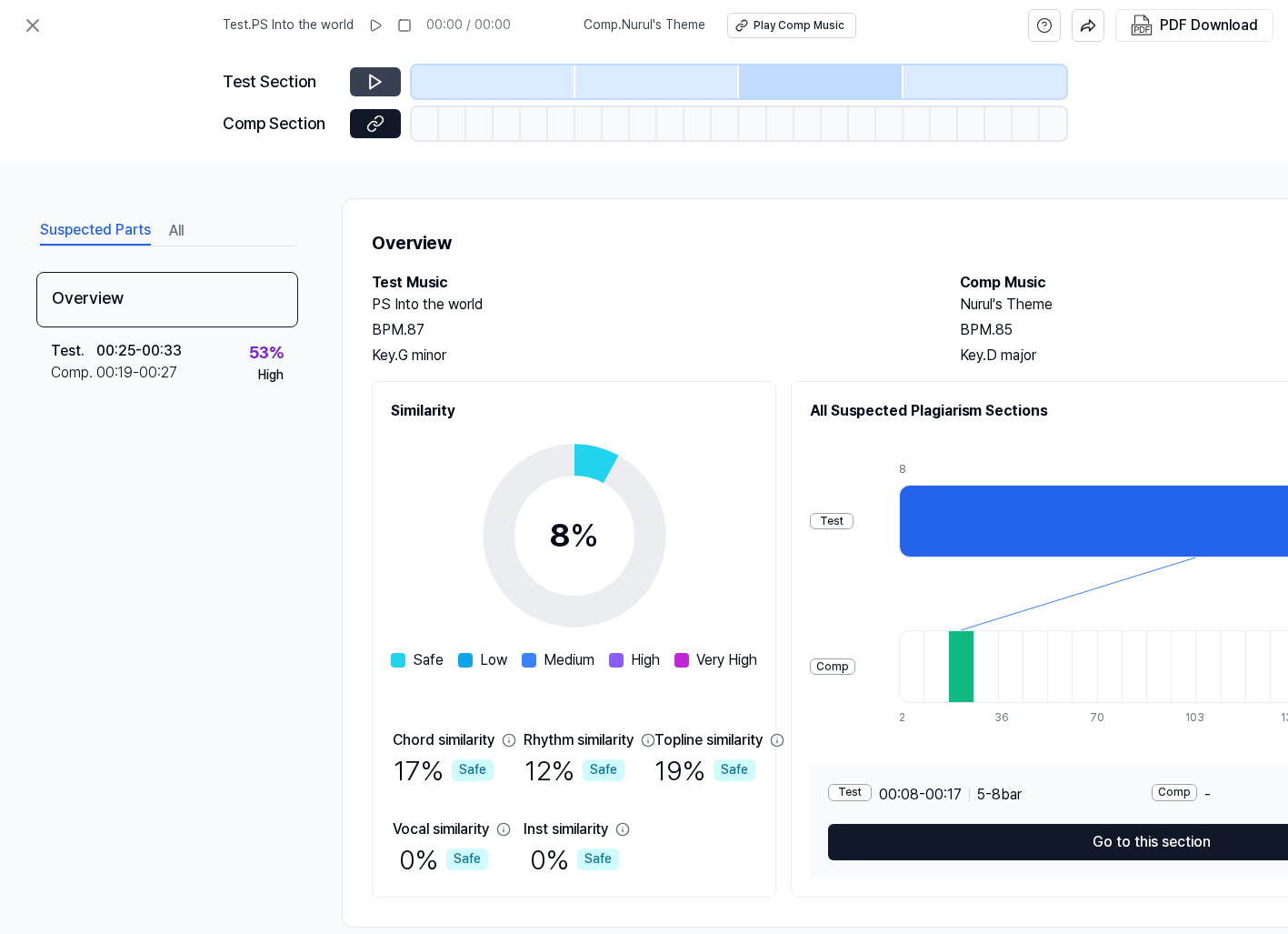
click at [371, 77] on icon at bounding box center [375, 82] width 11 height 13
click at [382, 120] on icon at bounding box center [378, 120] width 9 height 10
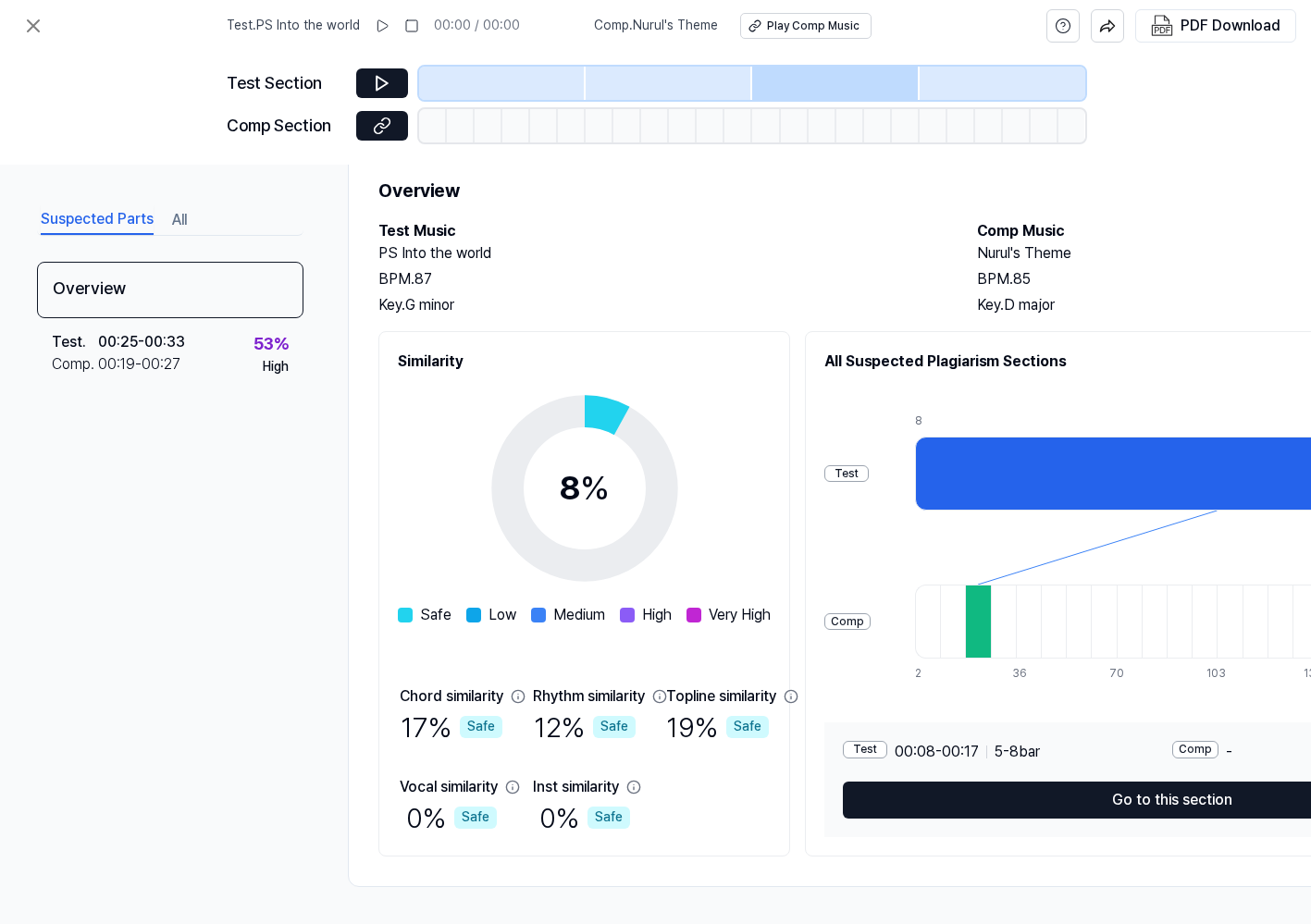
scroll to position [63, 0]
click at [28, 26] on icon at bounding box center [33, 25] width 22 height 22
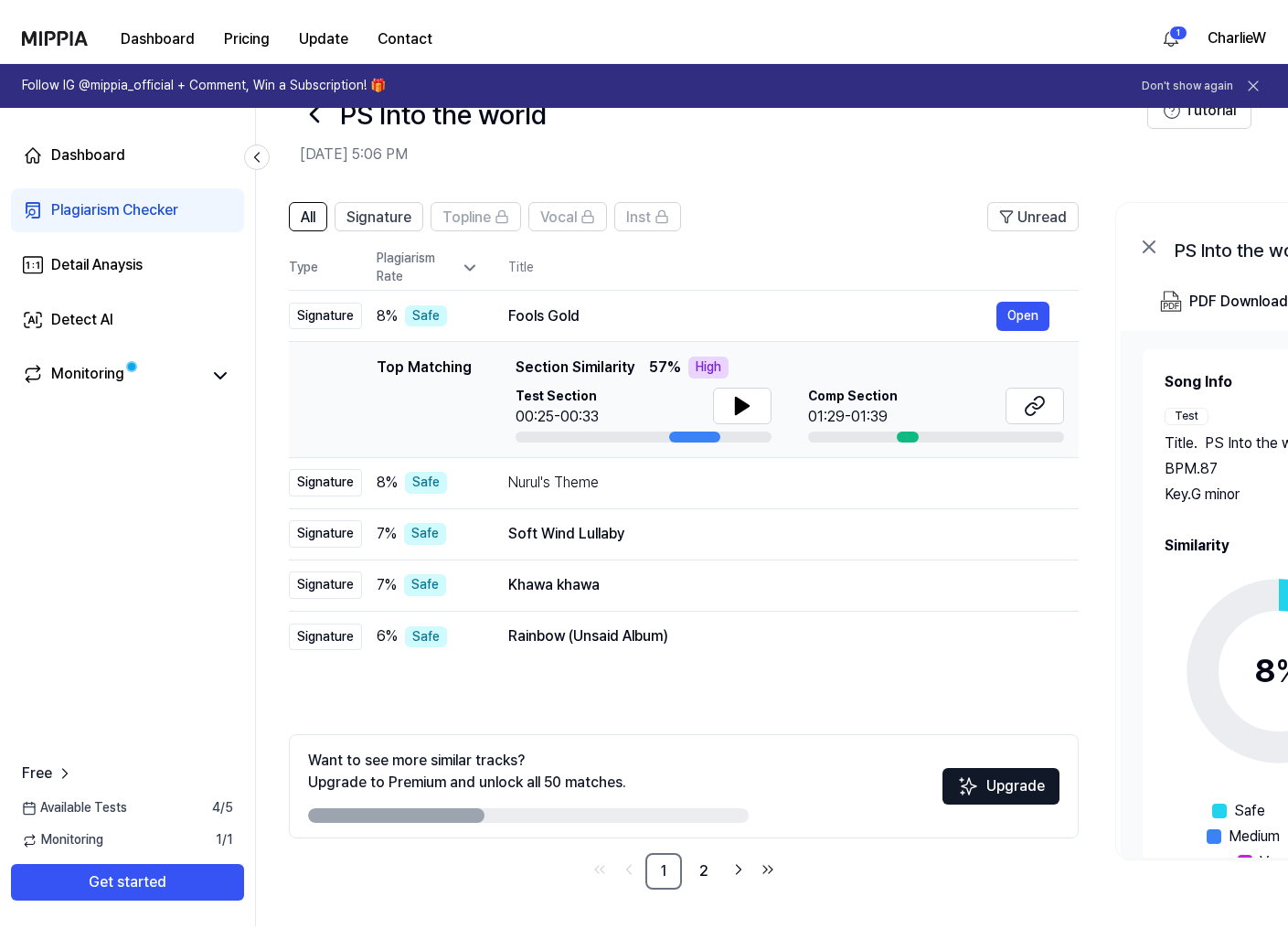
scroll to position [26, 0]
